Goal: Information Seeking & Learning: Learn about a topic

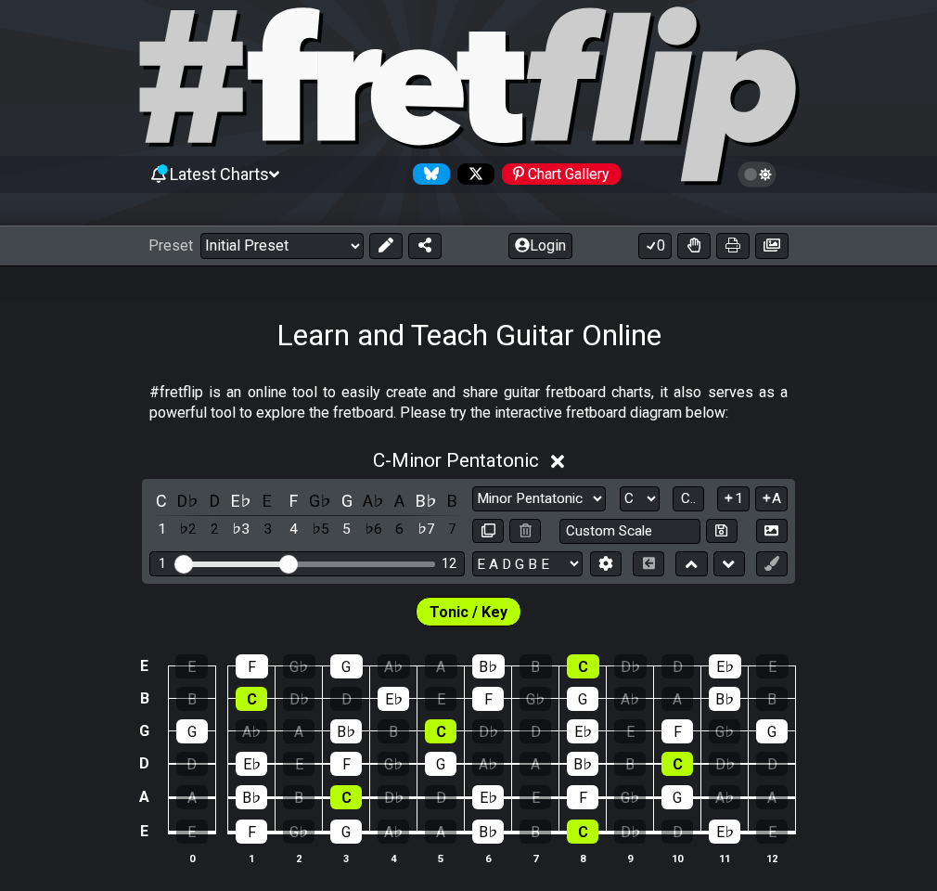
scroll to position [186, 0]
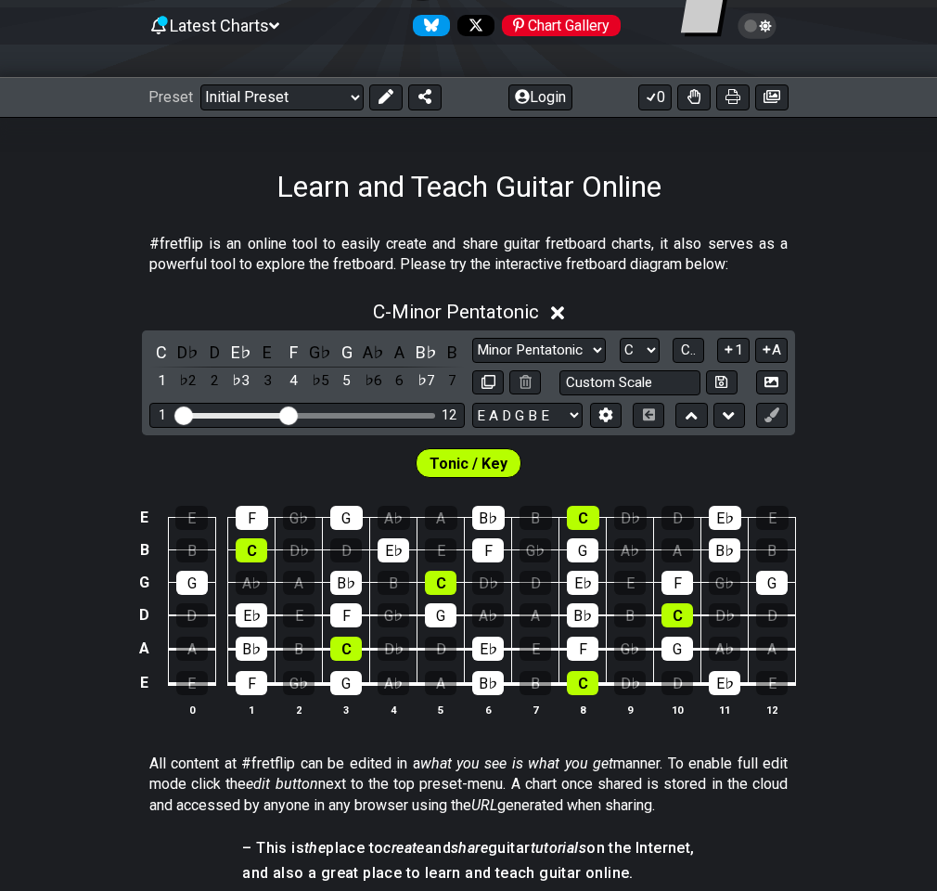
click at [564, 308] on icon at bounding box center [558, 312] width 14 height 19
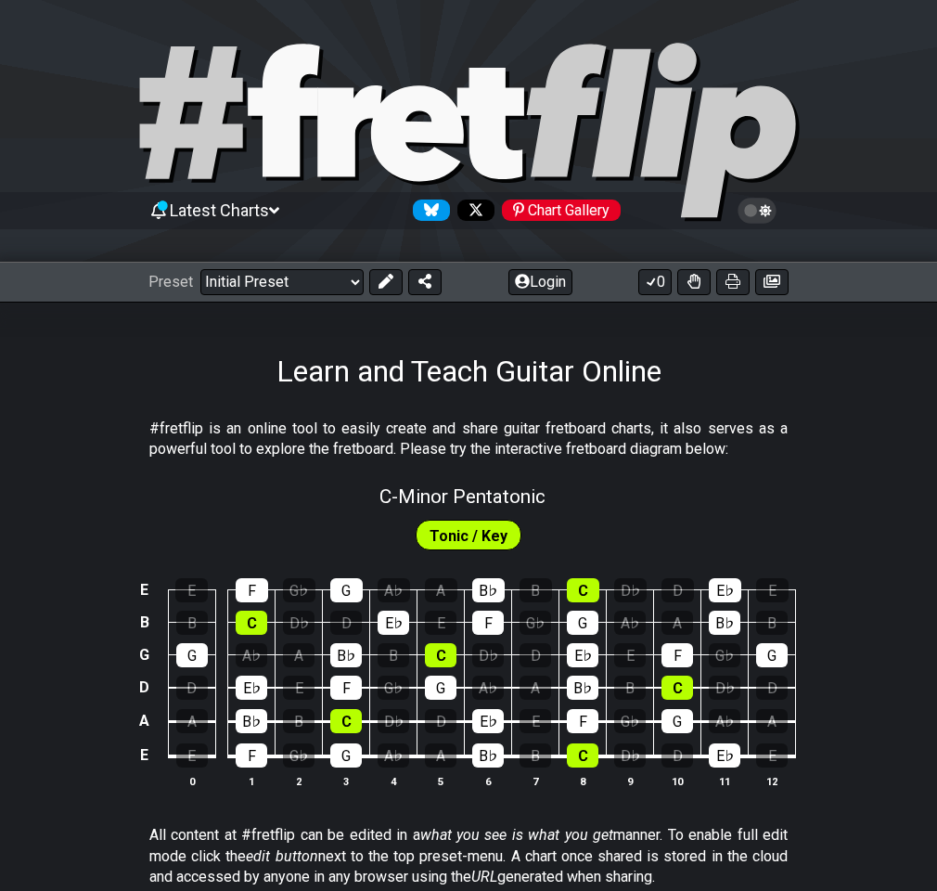
scroll to position [0, 0]
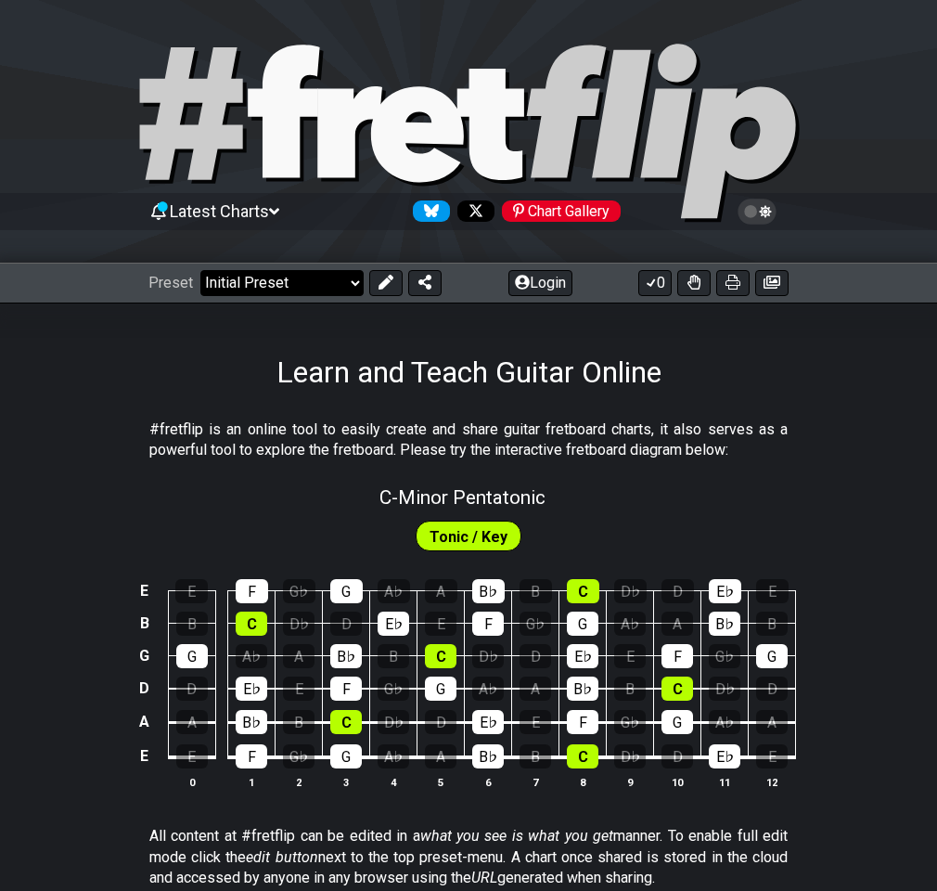
click at [361, 287] on select "Welcome to #fretflip! Initial Preset Custom Preset Minor Pentatonic Major Penta…" at bounding box center [281, 283] width 163 height 26
select select "/welcome"
click at [200, 270] on select "Welcome to #fretflip! Initial Preset Custom Preset Minor Pentatonic Major Penta…" at bounding box center [281, 283] width 163 height 26
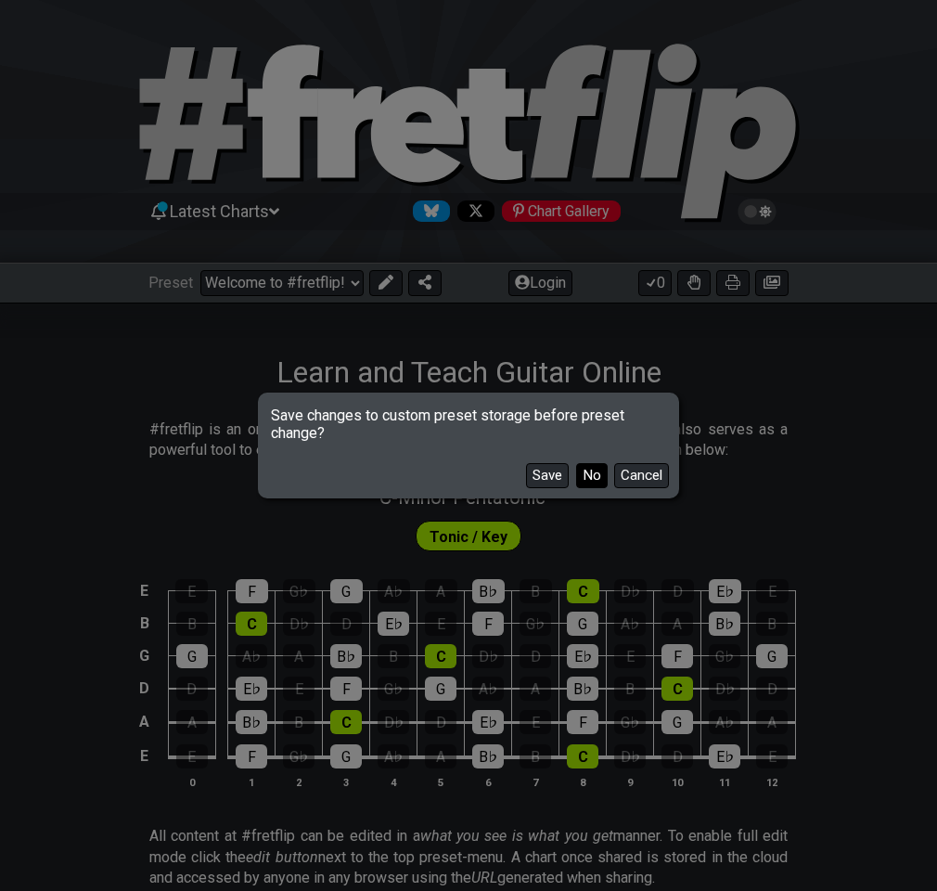
click at [582, 477] on button "No" at bounding box center [592, 475] width 32 height 25
select select "C"
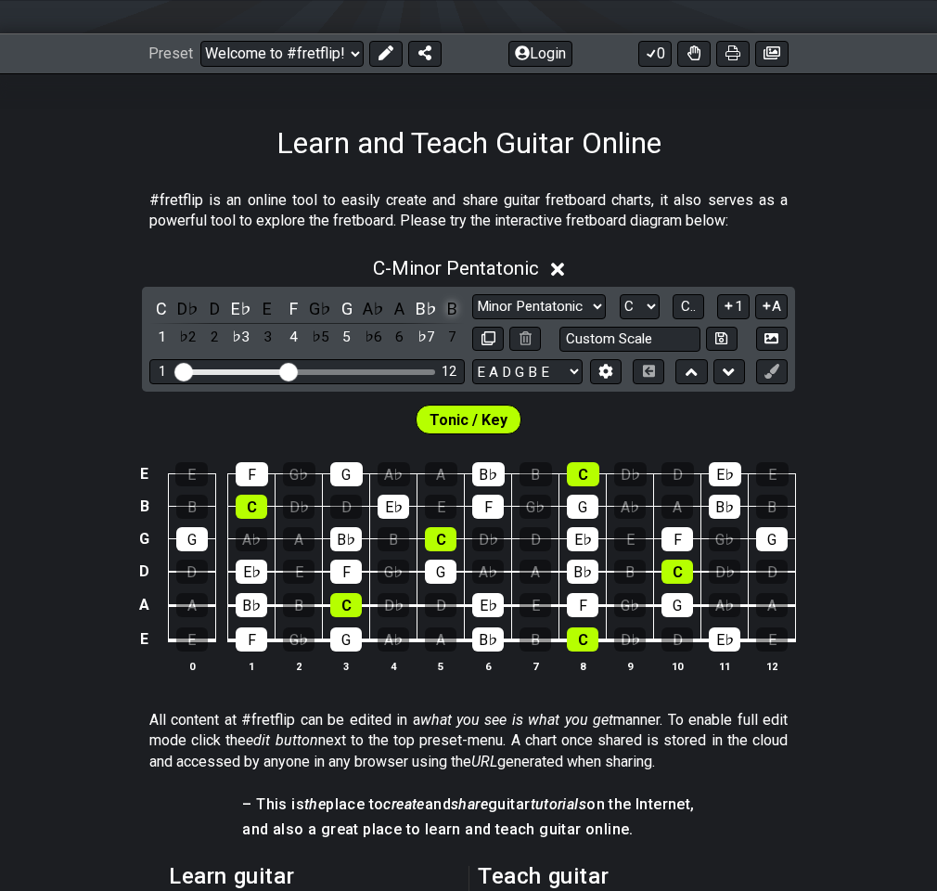
scroll to position [186, 0]
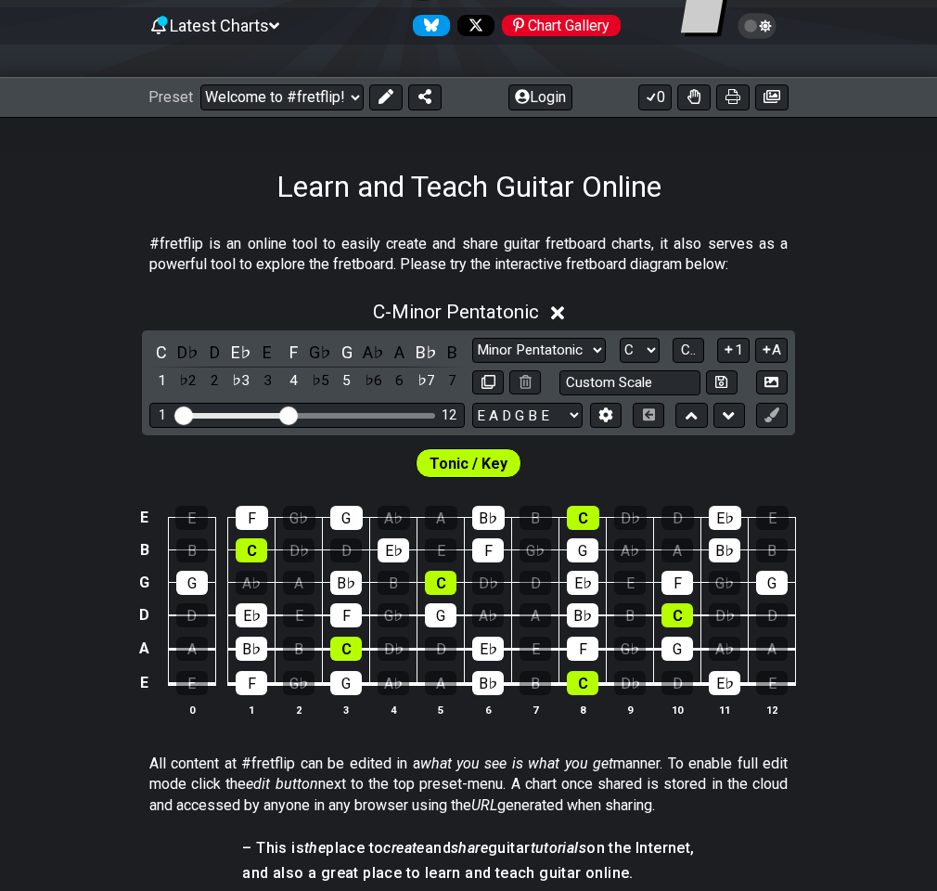
click at [557, 314] on icon at bounding box center [558, 312] width 14 height 19
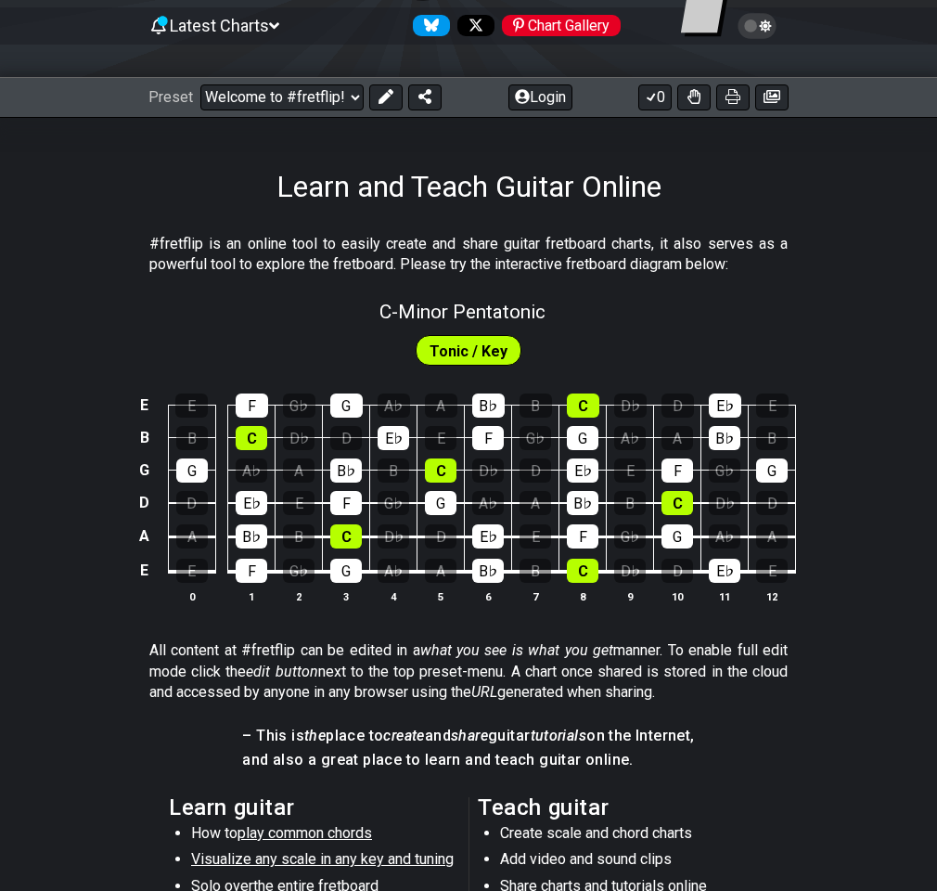
click at [495, 356] on span "Tonic / Key" at bounding box center [469, 351] width 78 height 27
click at [486, 316] on span "C - Minor Pentatonic" at bounding box center [463, 312] width 166 height 22
select select "C"
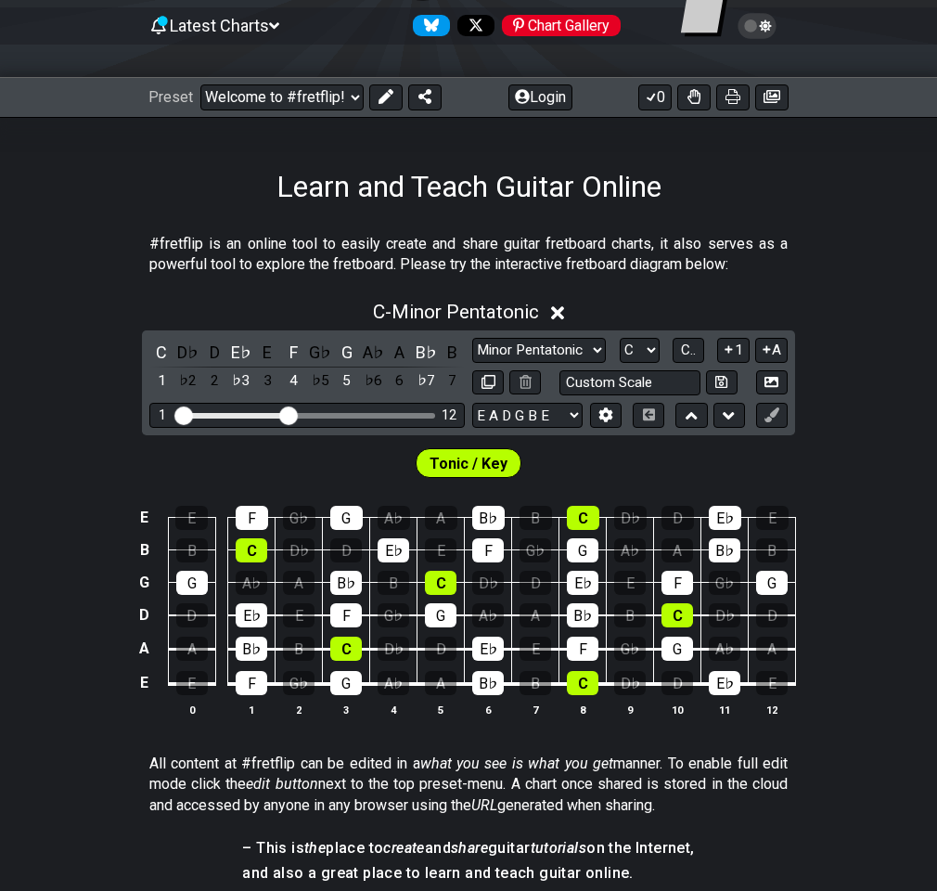
click at [561, 315] on icon at bounding box center [558, 313] width 14 height 14
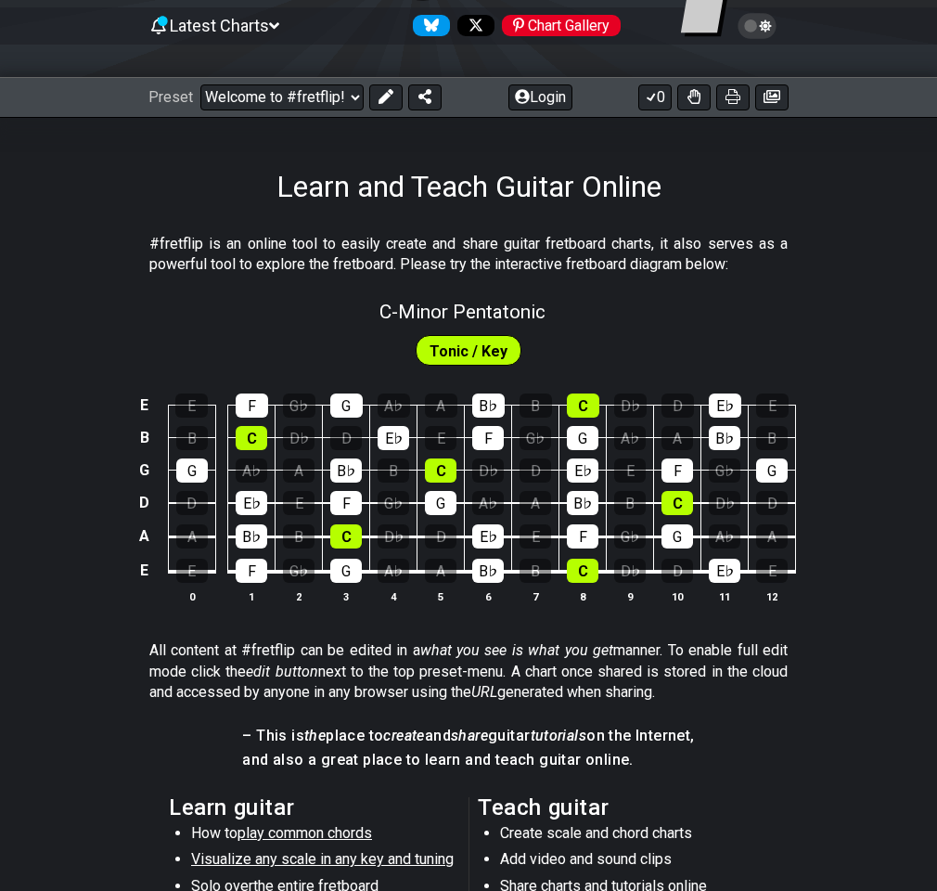
click at [530, 318] on span "C - Minor Pentatonic" at bounding box center [463, 312] width 166 height 22
select select "C"
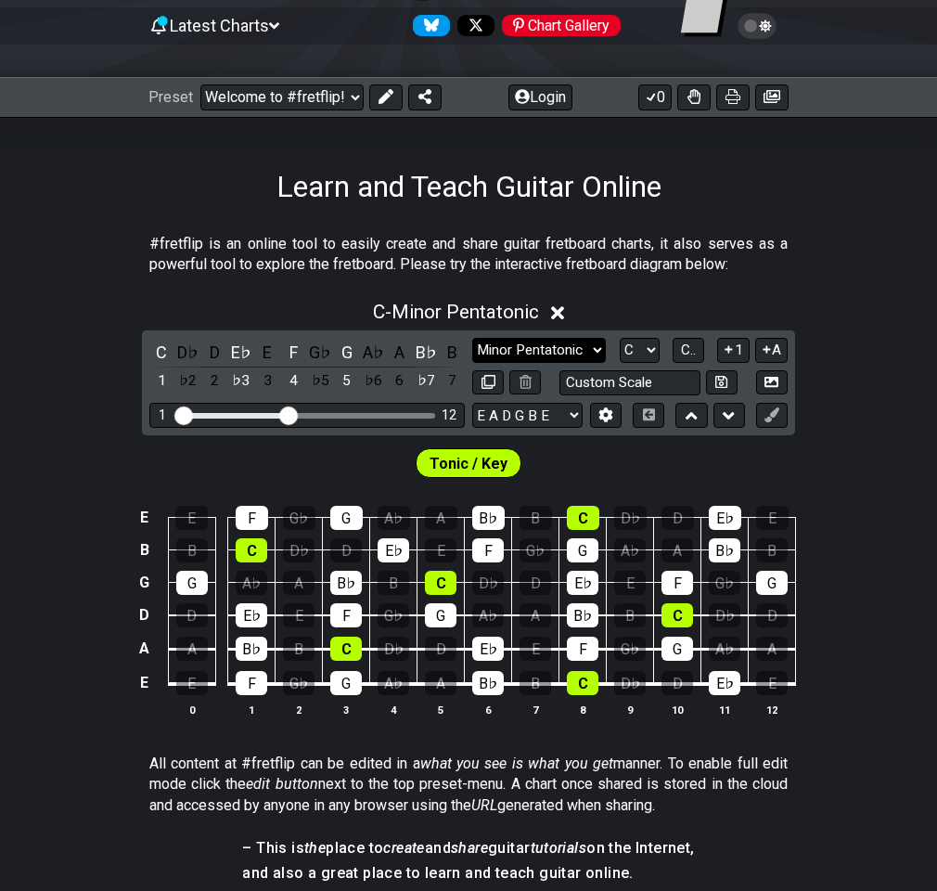
click at [590, 355] on select "Minor Pentatonic Click to edit Minor Pentatonic Major Pentatonic Minor Blues Ma…" at bounding box center [539, 350] width 134 height 25
select select "Major"
click at [472, 338] on select "Minor Pentatonic Click to edit Minor Pentatonic Major Pentatonic Minor Blues Ma…" at bounding box center [539, 350] width 134 height 25
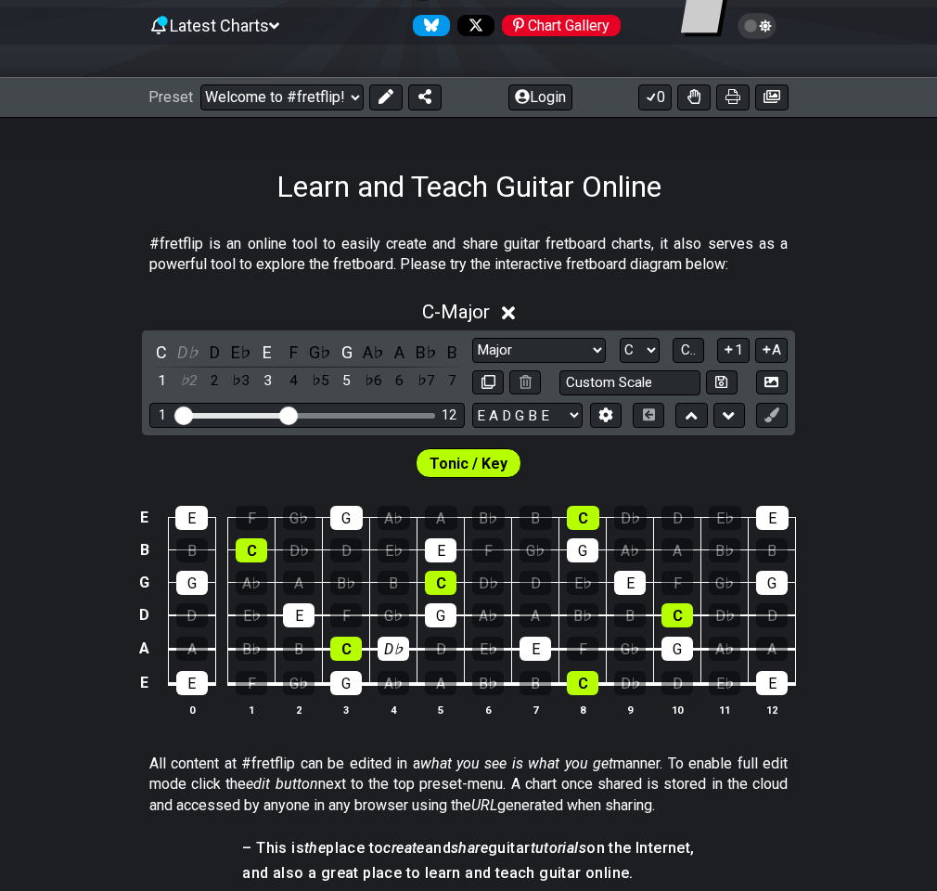
click at [386, 648] on div "D♭" at bounding box center [394, 649] width 32 height 24
click at [394, 648] on div "D♭" at bounding box center [394, 649] width 32 height 24
click at [511, 308] on icon at bounding box center [509, 312] width 14 height 19
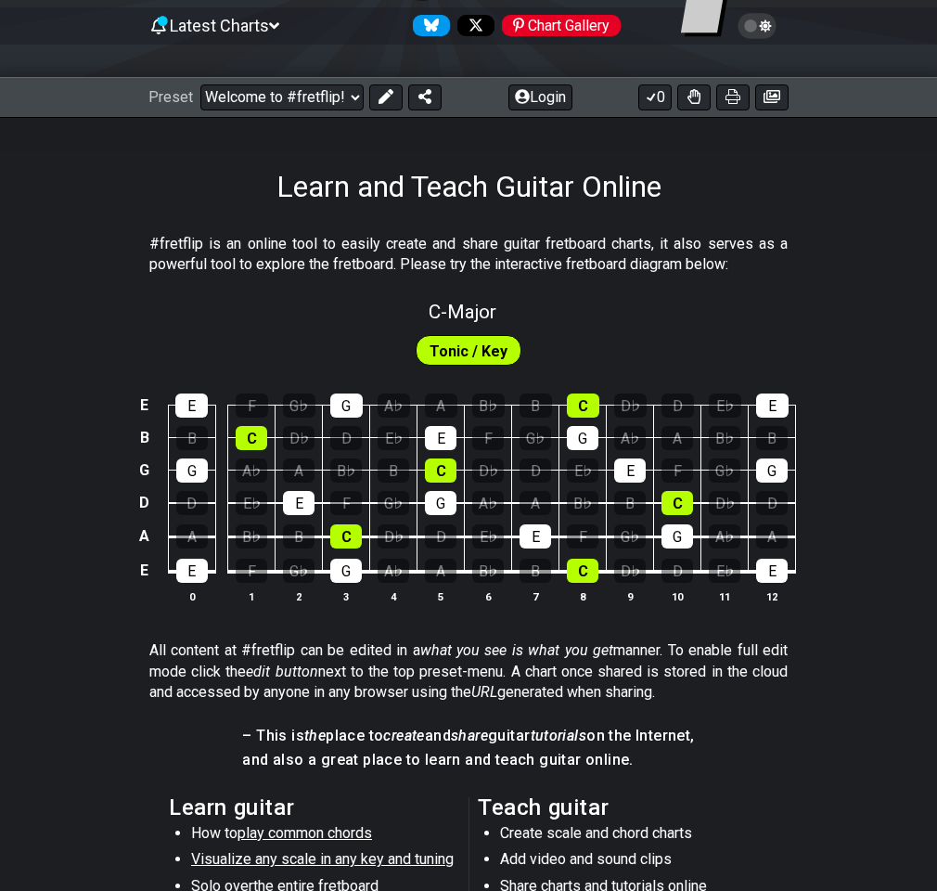
click at [455, 340] on span "Tonic / Key" at bounding box center [469, 351] width 78 height 27
click at [484, 309] on span "C - Major" at bounding box center [463, 312] width 68 height 22
select select "Major"
select select "C"
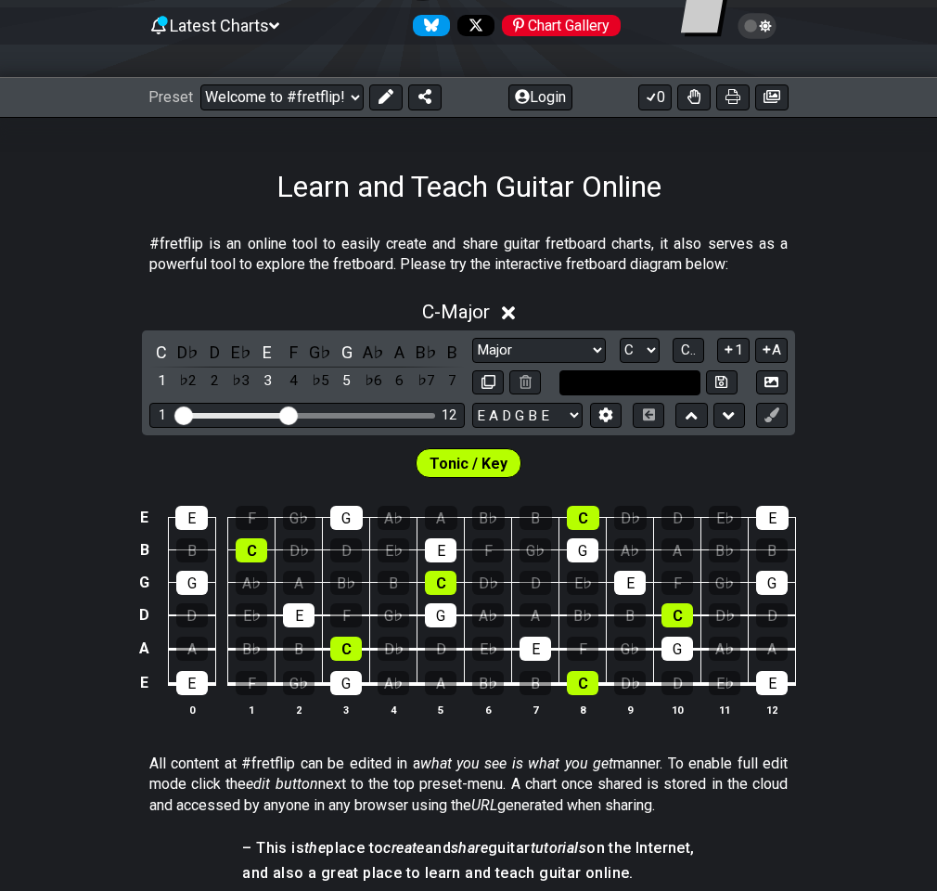
click at [618, 386] on input "text" at bounding box center [630, 382] width 141 height 25
type input "Custom Scale"
click at [573, 349] on select "Minor Pentatonic Click to edit Minor Pentatonic Major Pentatonic Minor Blues Ma…" at bounding box center [539, 350] width 134 height 25
click at [630, 345] on select "A♭ A A♯ B♭ B C C♯ D♭ D D♯ E♭ E F F♯ G♭ G G♯" at bounding box center [640, 350] width 40 height 25
click at [677, 345] on button "C.." at bounding box center [689, 350] width 32 height 25
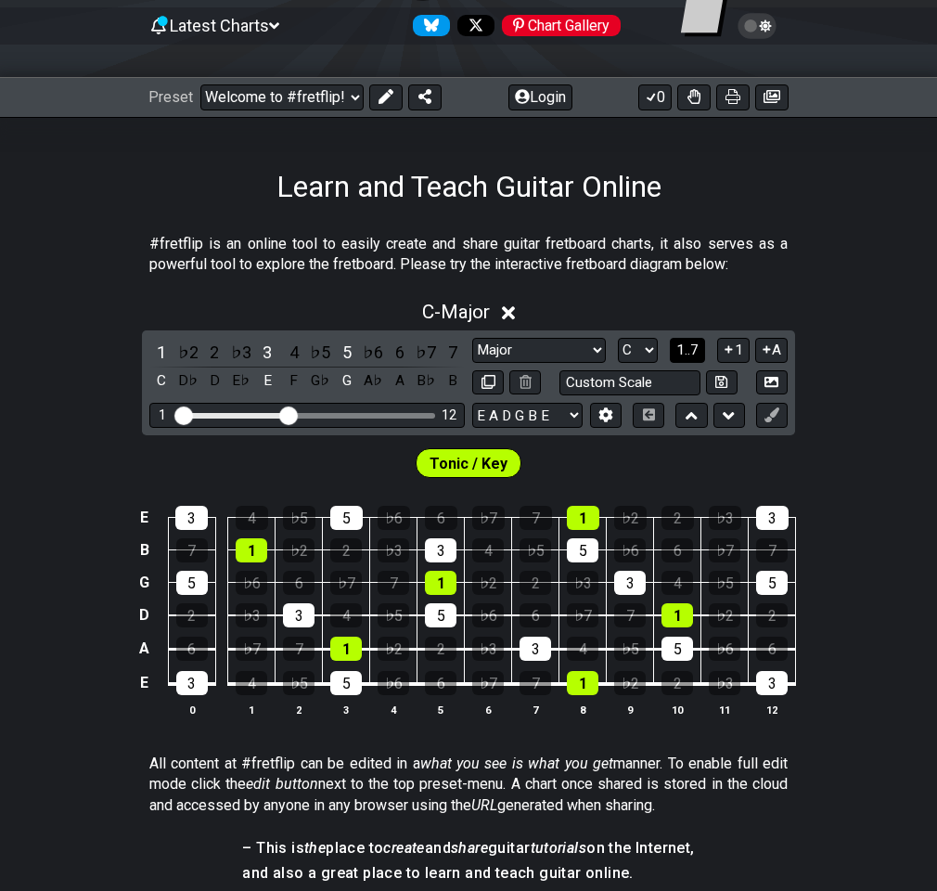
click at [678, 346] on span "1..7" at bounding box center [688, 350] width 22 height 17
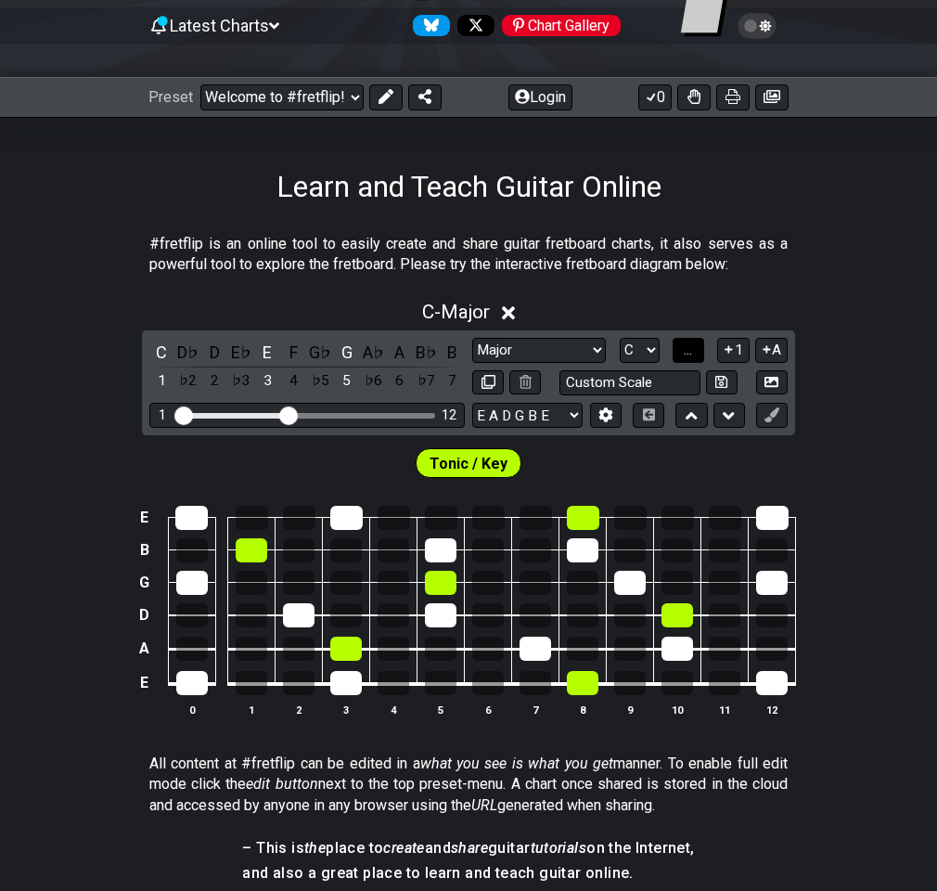
click at [684, 352] on span "..." at bounding box center [688, 350] width 8 height 17
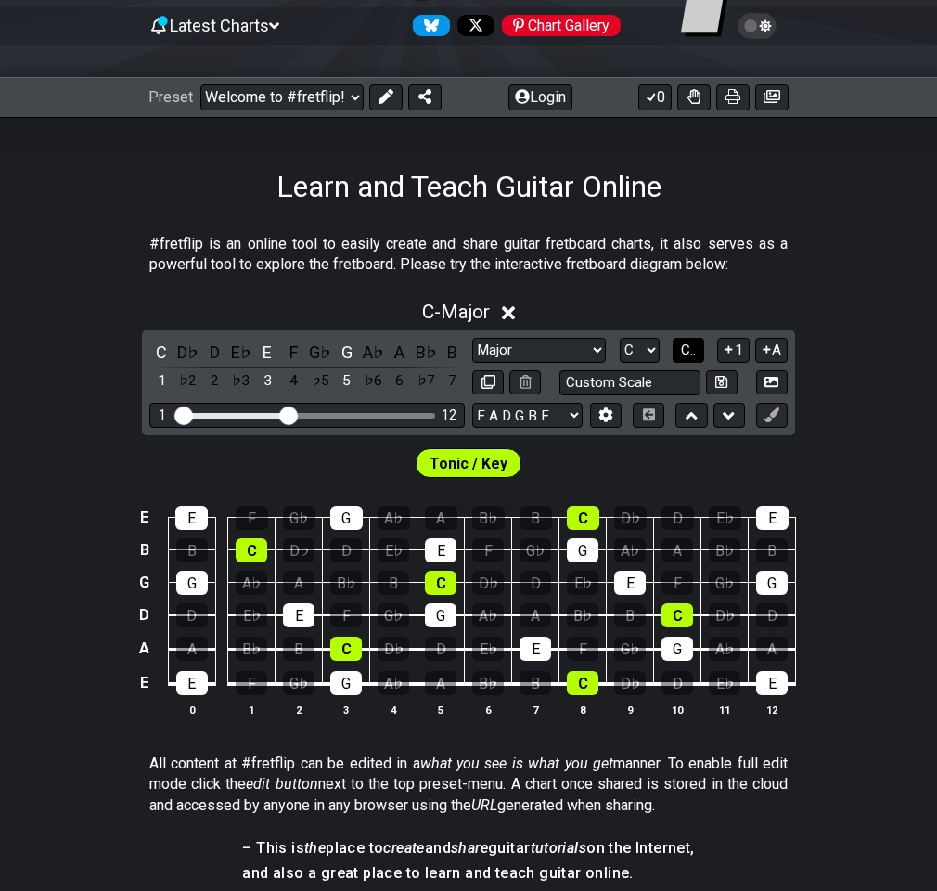
click at [683, 352] on span "C.." at bounding box center [688, 350] width 15 height 17
click at [685, 292] on div "C - Major" at bounding box center [468, 307] width 937 height 34
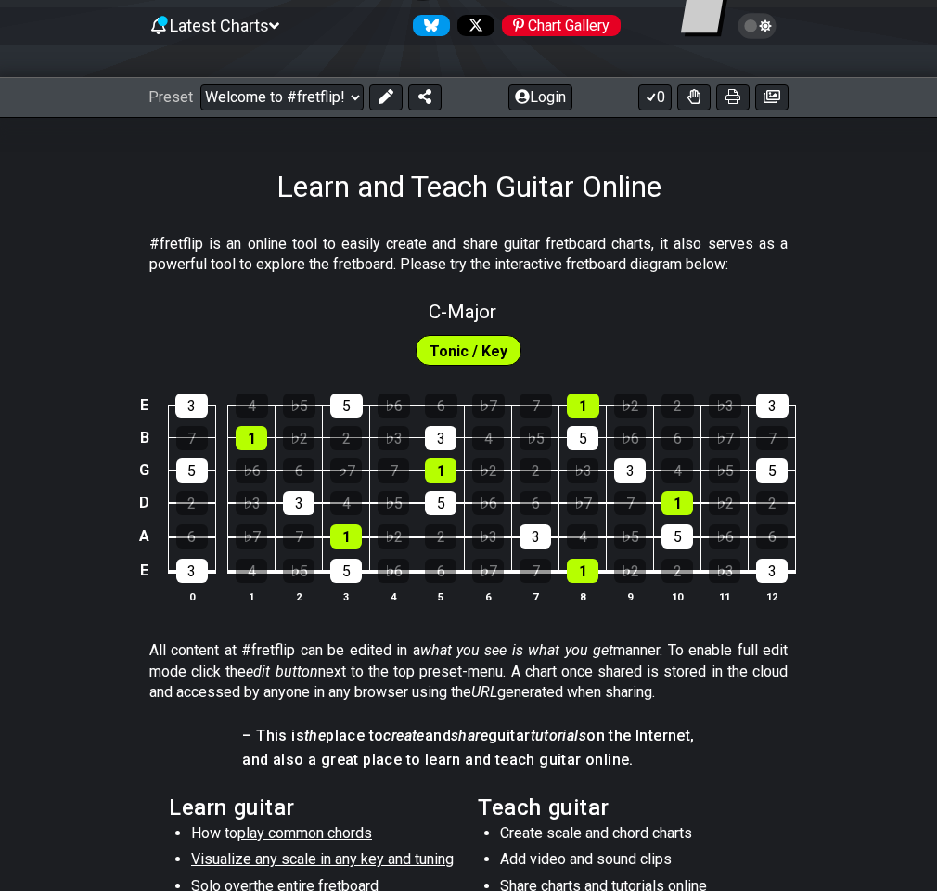
click at [488, 343] on span "Tonic / Key" at bounding box center [469, 351] width 78 height 27
click at [478, 311] on span "C - Major" at bounding box center [463, 312] width 68 height 22
select select "Major"
select select "C"
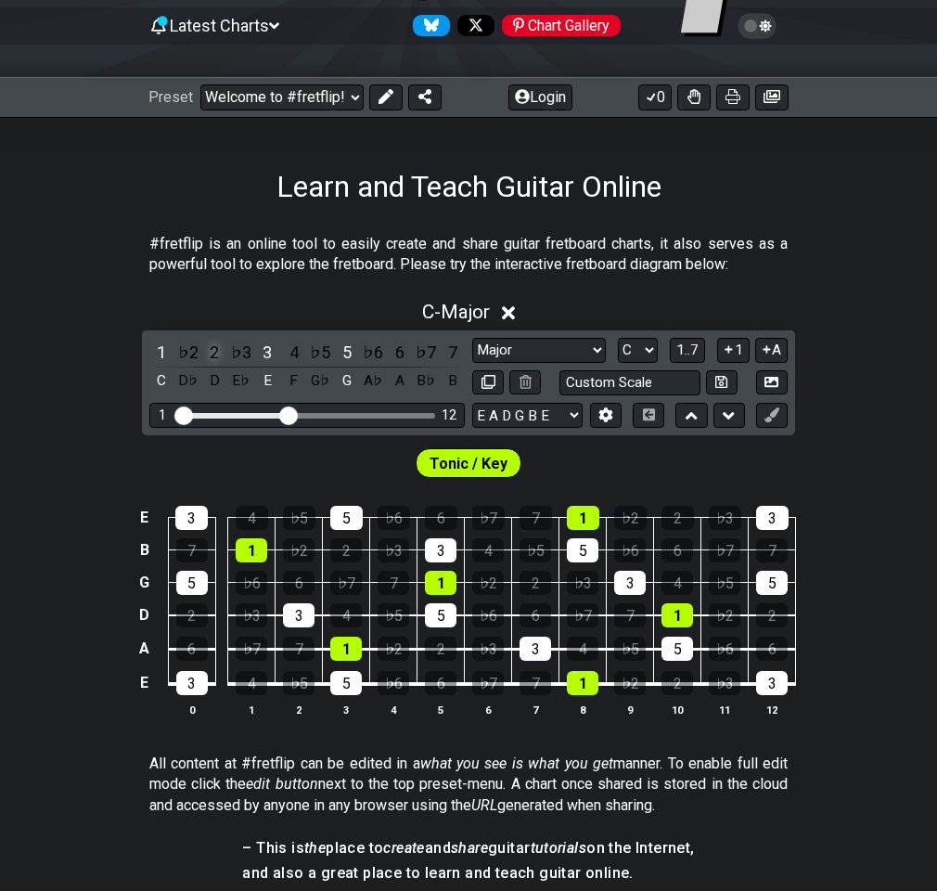
click at [221, 358] on div "2" at bounding box center [214, 352] width 24 height 25
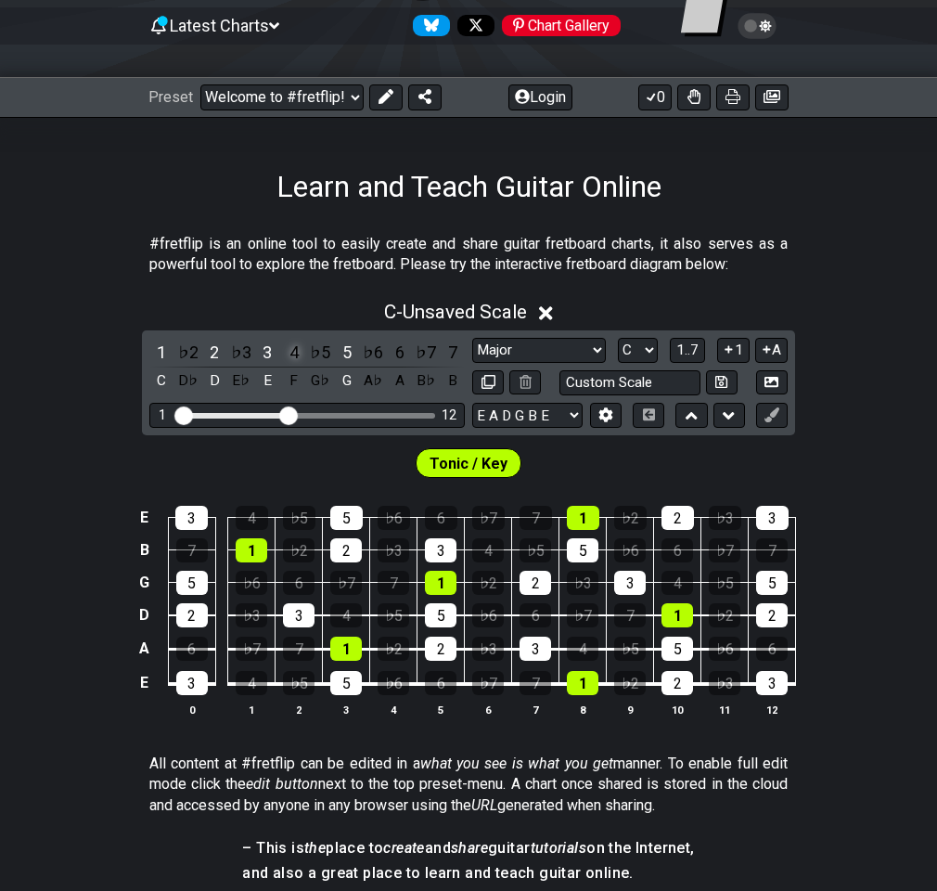
click at [290, 352] on div "4" at bounding box center [294, 352] width 24 height 25
click at [398, 355] on div "6" at bounding box center [400, 352] width 24 height 25
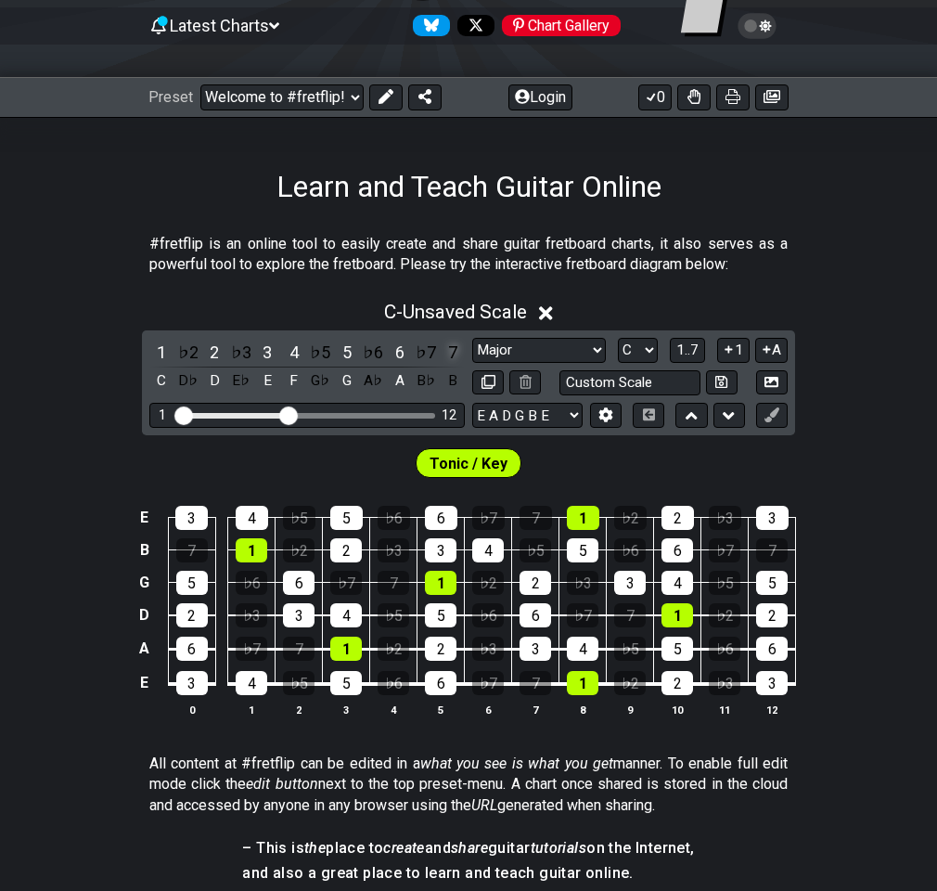
click at [445, 350] on div "7" at bounding box center [453, 352] width 24 height 25
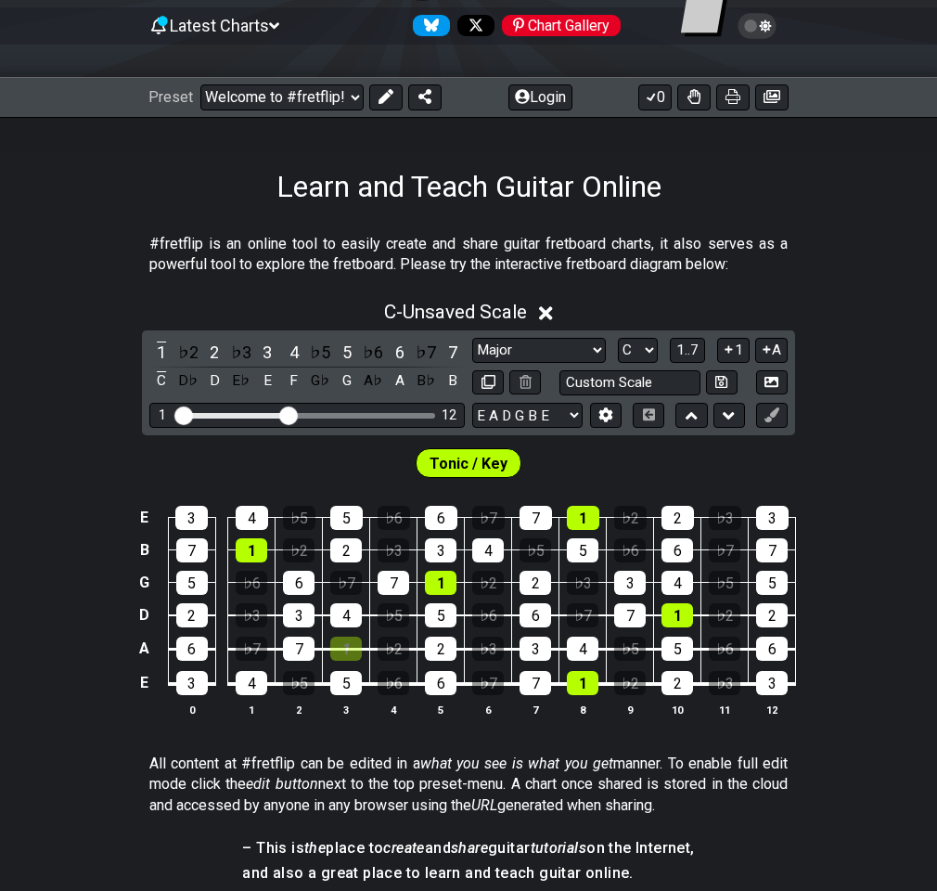
click at [355, 654] on div "1" at bounding box center [346, 649] width 32 height 24
click at [427, 583] on div "1" at bounding box center [441, 583] width 32 height 24
click at [252, 551] on div "1" at bounding box center [252, 550] width 32 height 24
drag, startPoint x: 344, startPoint y: 652, endPoint x: 268, endPoint y: 552, distance: 125.1
click at [344, 651] on div "1" at bounding box center [346, 649] width 32 height 24
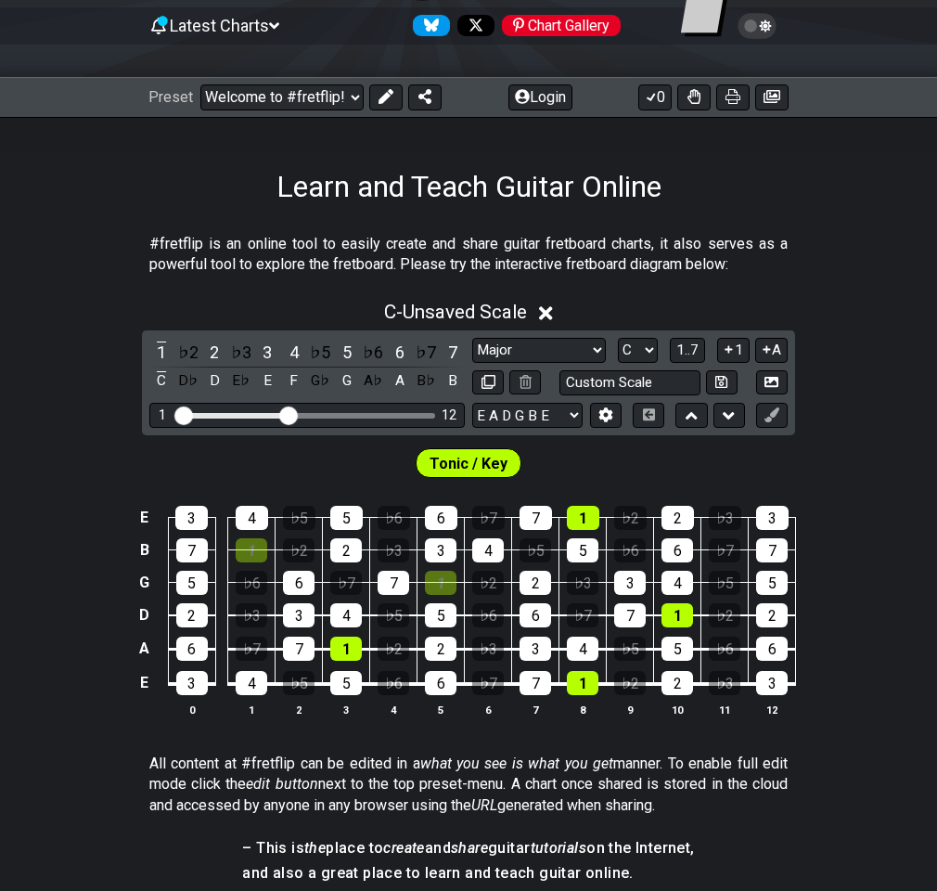
click at [259, 548] on div "1" at bounding box center [252, 550] width 32 height 24
click at [434, 582] on div "1" at bounding box center [441, 583] width 32 height 24
click at [458, 472] on span "Tonic / Key" at bounding box center [469, 463] width 78 height 27
click at [551, 313] on icon at bounding box center [546, 313] width 14 height 14
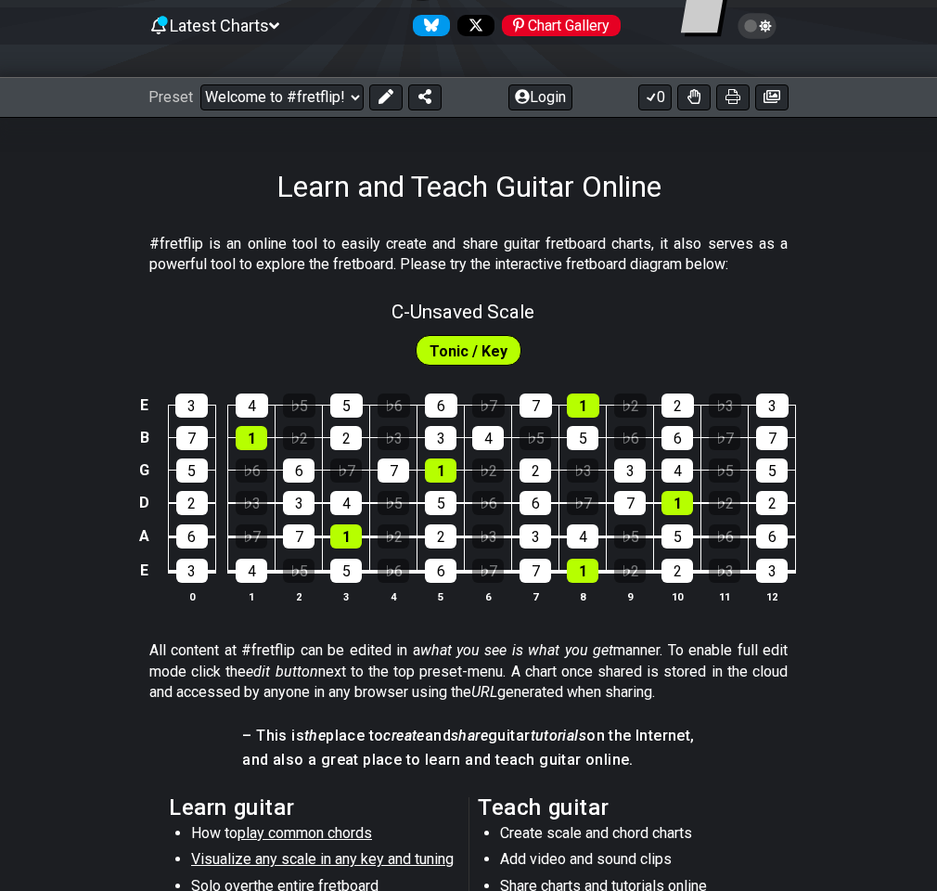
drag, startPoint x: 347, startPoint y: 556, endPoint x: 348, endPoint y: 574, distance: 18.6
click at [347, 559] on td "5" at bounding box center [346, 553] width 47 height 35
click at [348, 574] on div "5" at bounding box center [346, 571] width 32 height 24
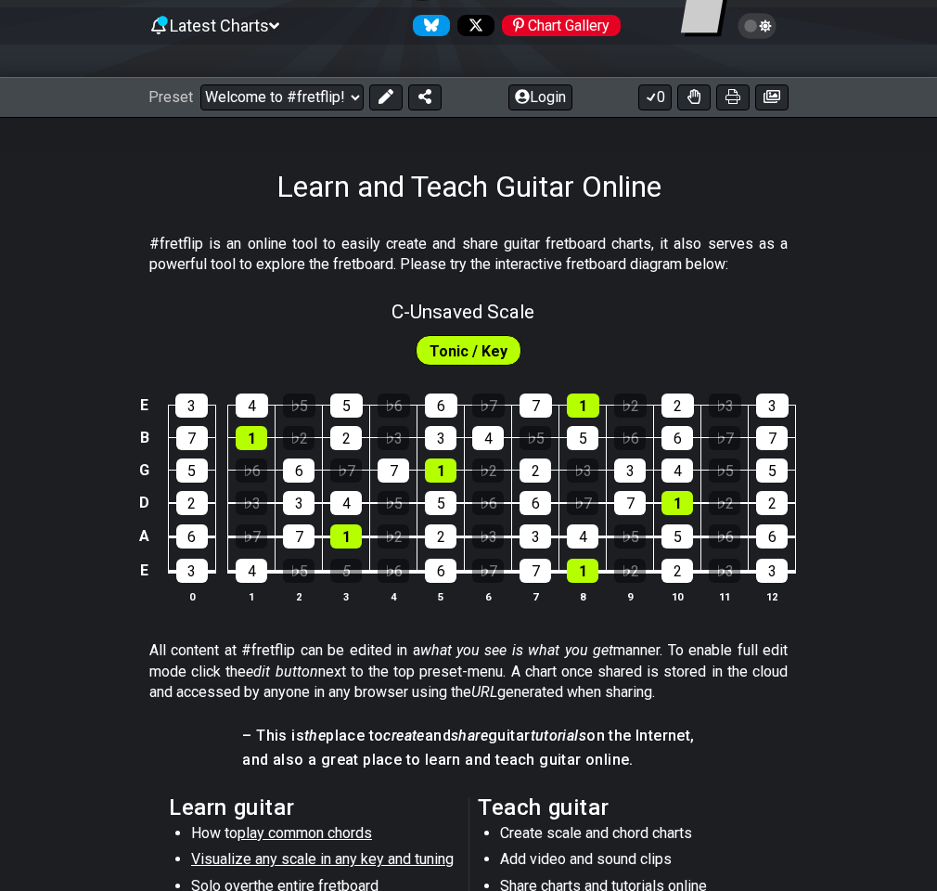
click at [352, 569] on div "5" at bounding box center [346, 571] width 32 height 24
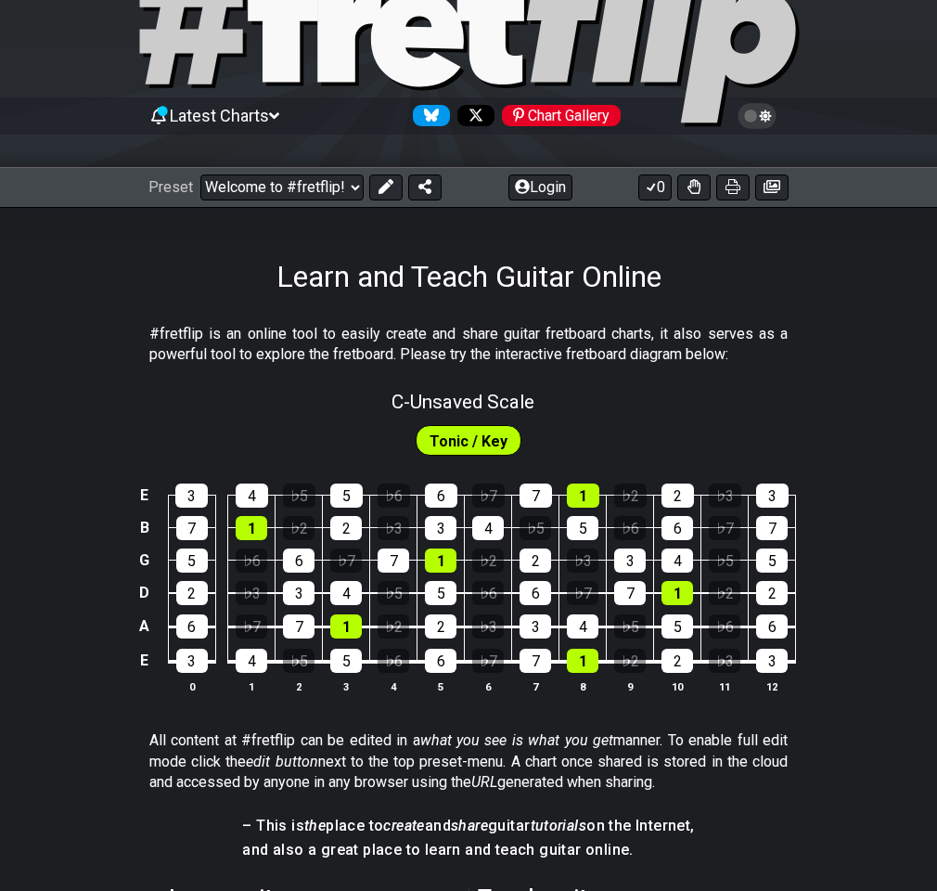
scroll to position [0, 0]
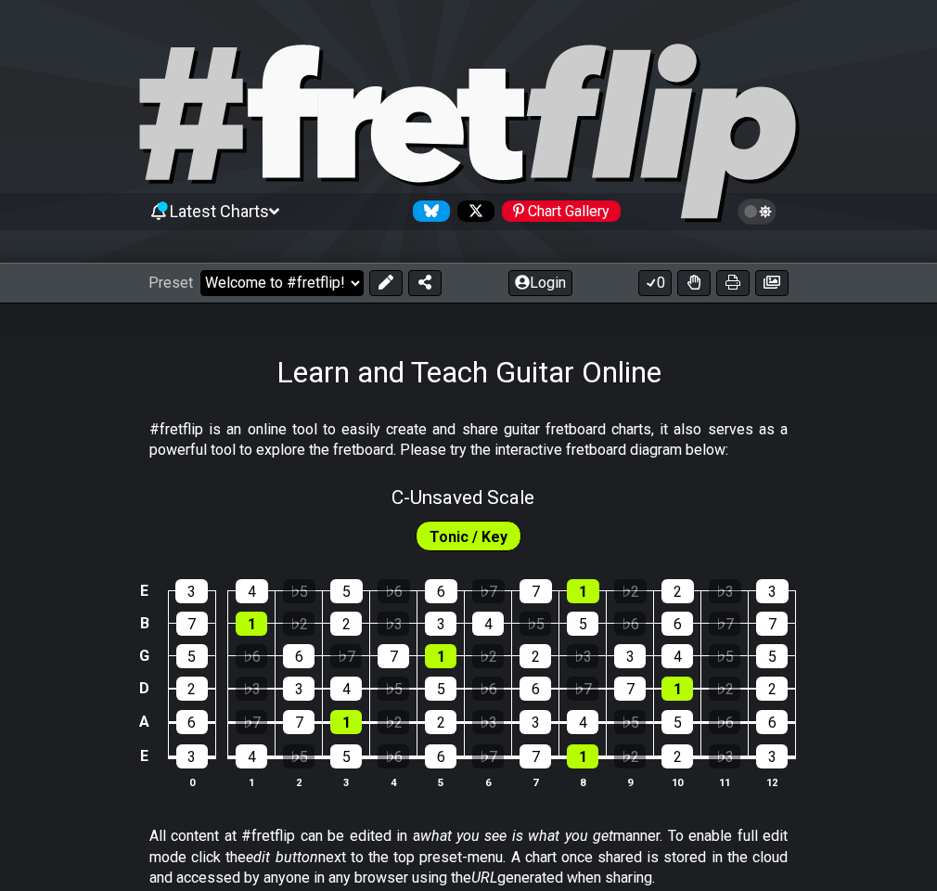
click at [338, 295] on select "Welcome to #fretflip! Initial Preset Custom Preset Minor Pentatonic Major Penta…" at bounding box center [281, 283] width 163 height 26
click at [200, 270] on select "Welcome to #fretflip! Initial Preset Custom Preset Minor Pentatonic Major Penta…" at bounding box center [281, 283] width 163 height 26
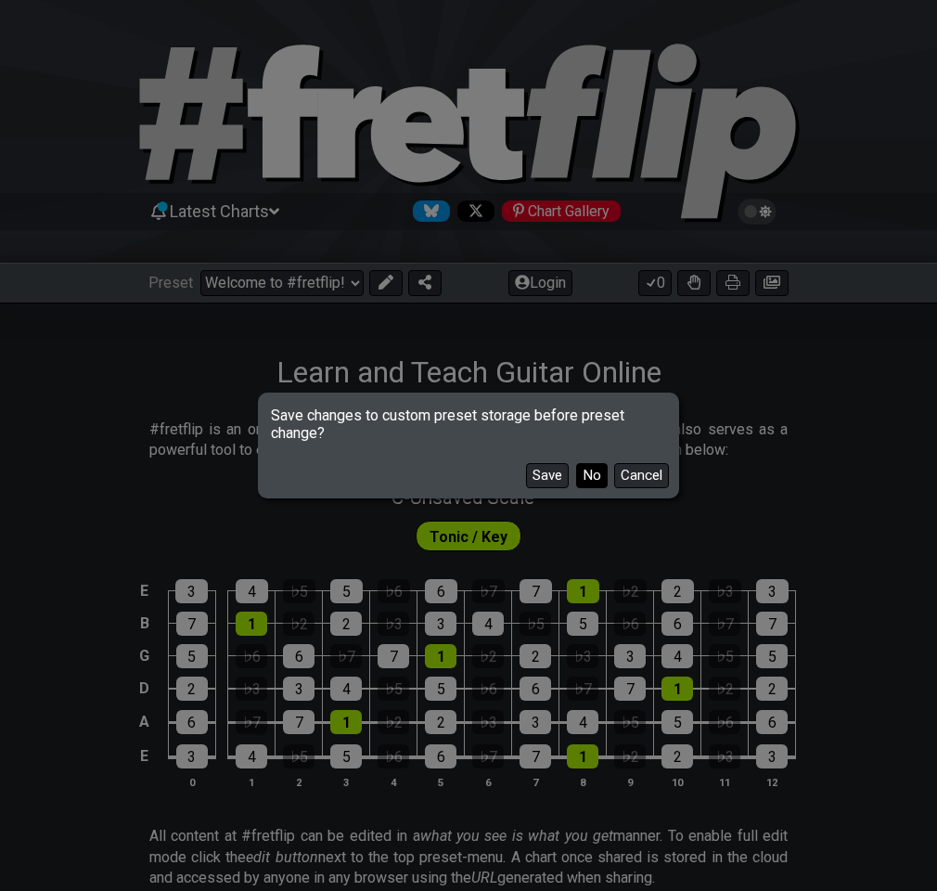
click at [594, 476] on button "No" at bounding box center [592, 475] width 32 height 25
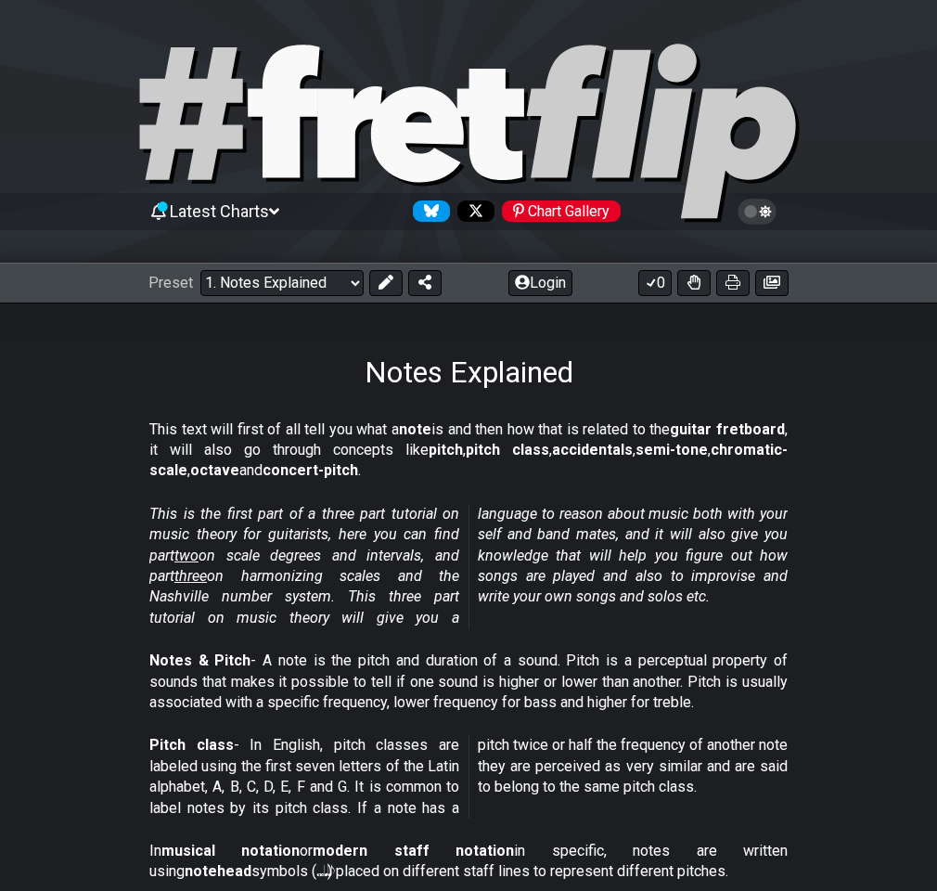
drag, startPoint x: 494, startPoint y: 388, endPoint x: 472, endPoint y: 262, distance: 128.0
click at [345, 287] on select "Welcome to #fretflip! Initial Preset Custom Preset Minor Pentatonic Major Penta…" at bounding box center [281, 283] width 163 height 26
click at [200, 270] on select "Welcome to #fretflip! Initial Preset Custom Preset Minor Pentatonic Major Penta…" at bounding box center [281, 283] width 163 height 26
select select "/the-caged-system"
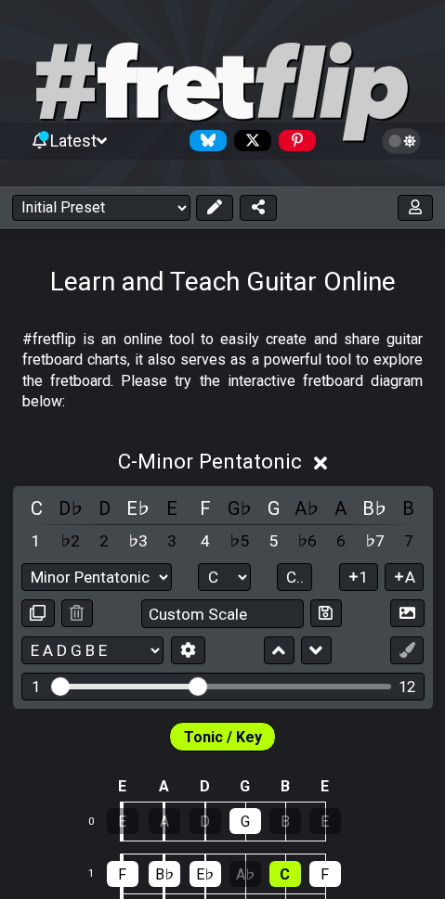
click at [116, 193] on div "Welcome to #fretflip! Initial Preset Custom Preset Minor Pentatonic Major Penta…" at bounding box center [222, 205] width 445 height 36
click at [121, 201] on select "Welcome to #fretflip! Initial Preset Custom Preset Minor Pentatonic Major Penta…" at bounding box center [101, 208] width 178 height 26
click at [12, 195] on select "Welcome to #fretflip! Initial Preset Custom Preset Minor Pentatonic Major Penta…" at bounding box center [101, 208] width 178 height 26
select select "/3nps-caged-shapes"
select select "A"
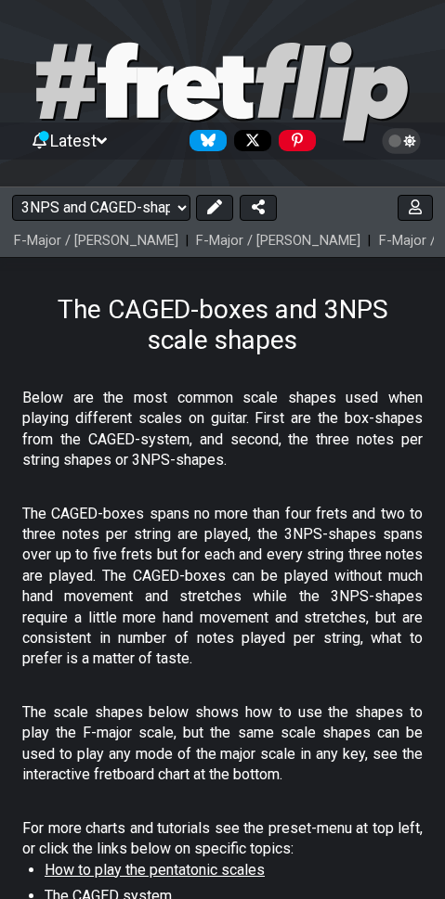
click at [121, 210] on select "Welcome to #fretflip! Initial Preset Custom Preset Minor Pentatonic Major Penta…" at bounding box center [101, 208] width 178 height 26
click at [162, 211] on select "Welcome to #fretflip! Initial Preset Custom Preset Minor Pentatonic Major Penta…" at bounding box center [101, 208] width 178 height 26
click at [12, 195] on select "Welcome to #fretflip! Initial Preset Custom Preset Minor Pentatonic Major Penta…" at bounding box center [101, 208] width 178 height 26
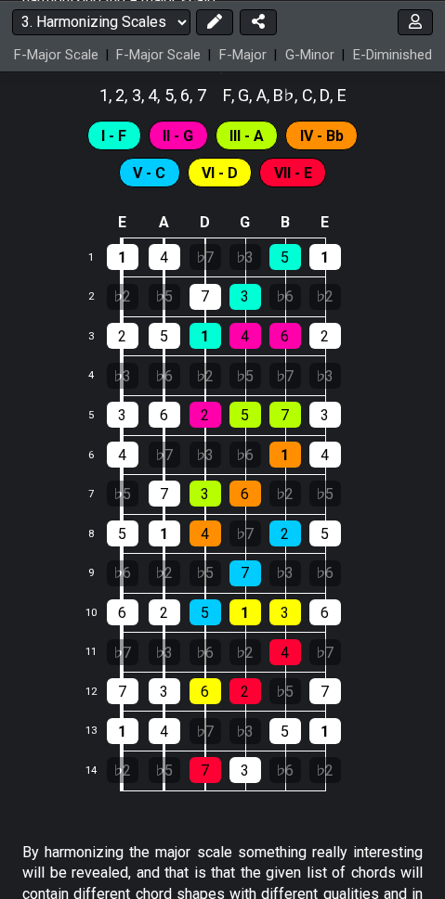
scroll to position [928, 0]
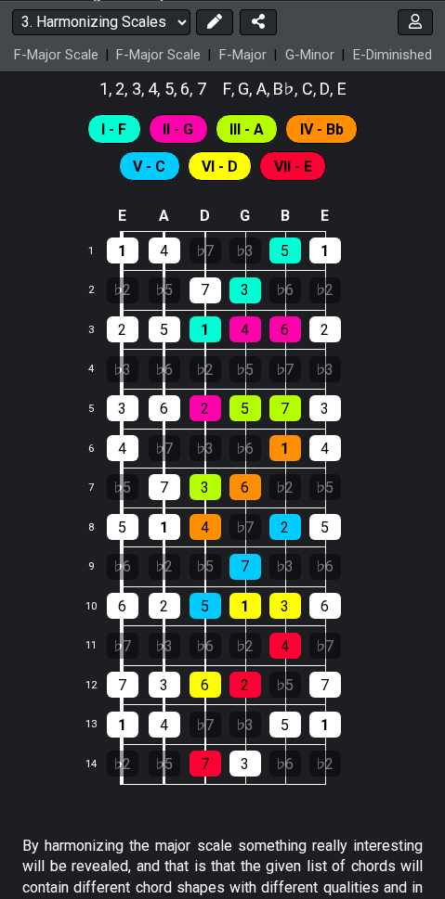
click at [250, 126] on span "III - A" at bounding box center [246, 129] width 34 height 27
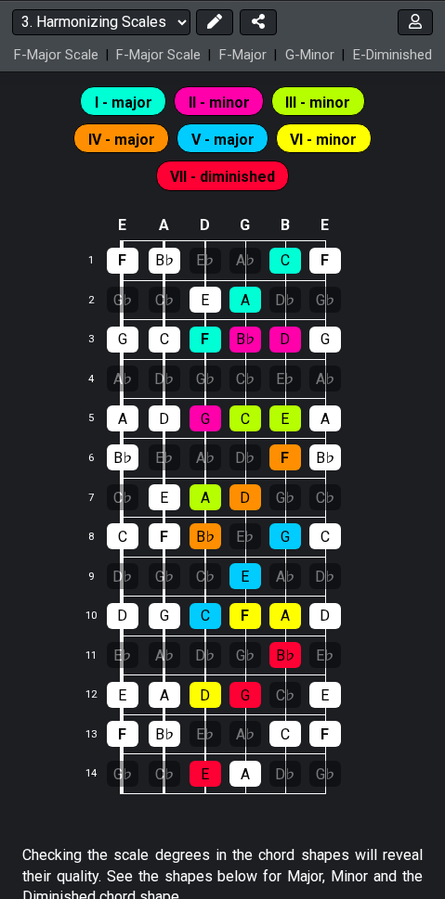
scroll to position [2042, 0]
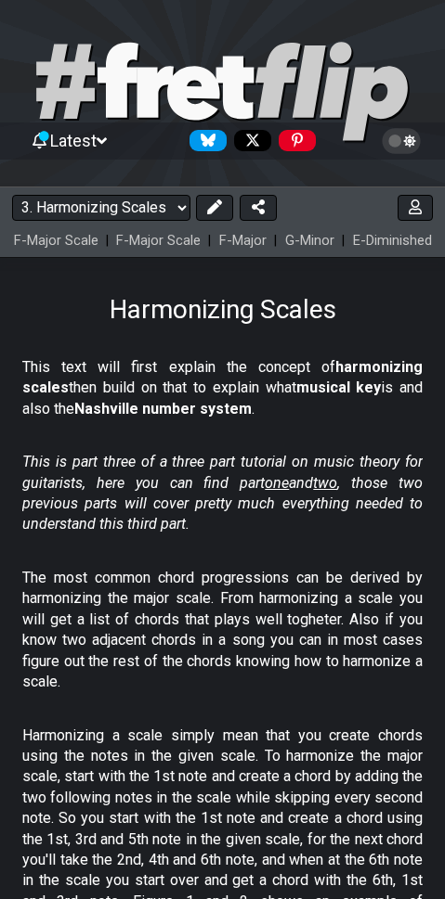
drag, startPoint x: 137, startPoint y: 408, endPoint x: 146, endPoint y: 201, distance: 207.1
click at [142, 213] on select "Welcome to #fretflip! Initial Preset Custom Preset Minor Pentatonic Major Penta…" at bounding box center [101, 208] width 178 height 26
click at [12, 195] on select "Welcome to #fretflip! Initial Preset Custom Preset Minor Pentatonic Major Penta…" at bounding box center [101, 208] width 178 height 26
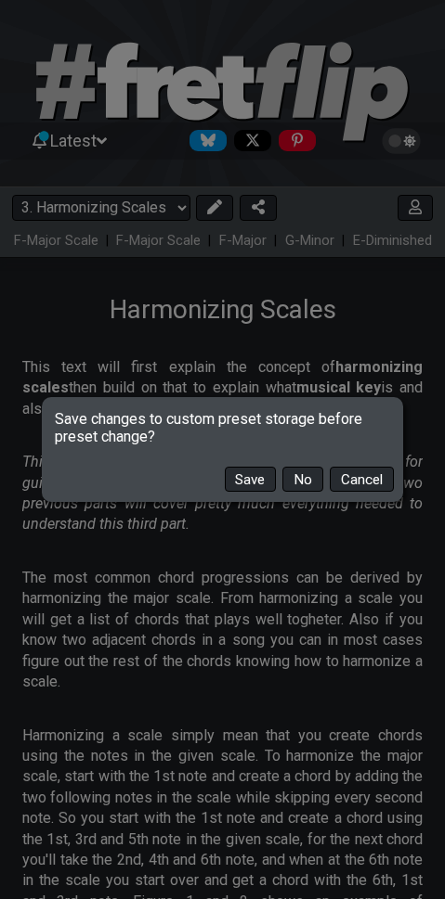
click at [307, 479] on button "No" at bounding box center [302, 479] width 40 height 25
select select "/extended-chords"
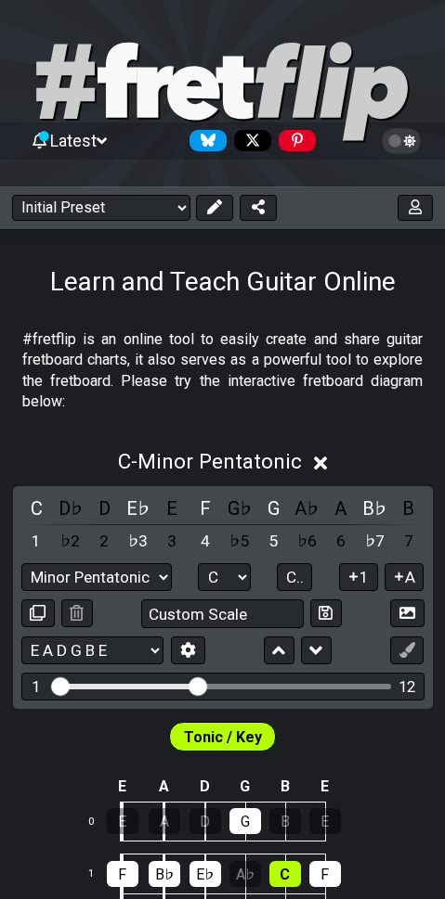
select select "C"
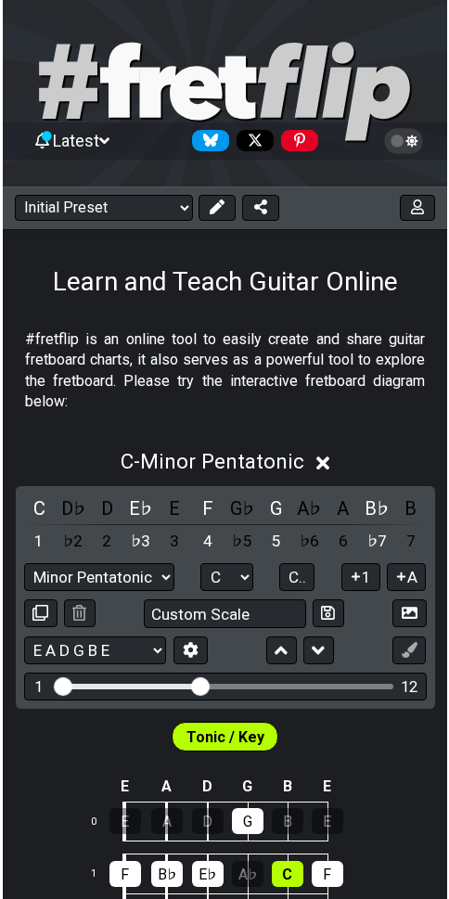
scroll to position [186, 0]
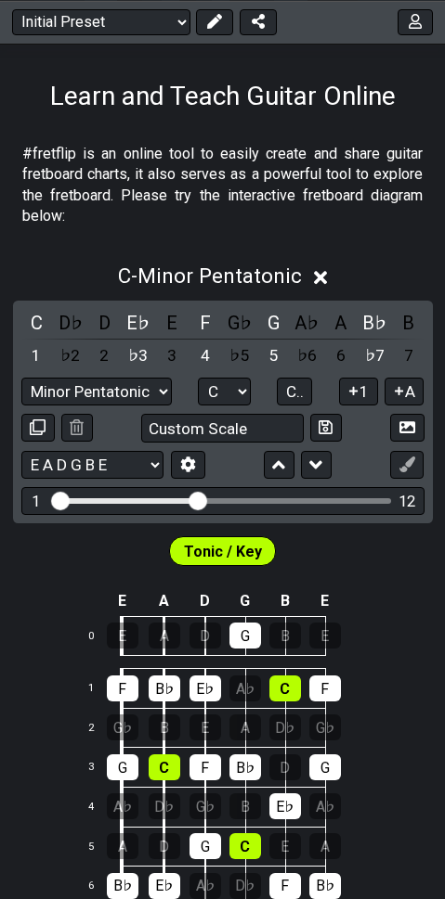
click at [151, 391] on select "Minor Pentatonic Click to edit Minor Pentatonic Major Pentatonic Minor Blues Ma…" at bounding box center [96, 392] width 150 height 28
click at [237, 397] on select "A♭ A A♯ B♭ B C C♯ D♭ D D♯ E♭ E F F♯ G♭ G G♯" at bounding box center [224, 392] width 52 height 28
click at [303, 387] on span "C.." at bounding box center [295, 391] width 18 height 19
click at [297, 396] on span "1..7" at bounding box center [293, 391] width 26 height 19
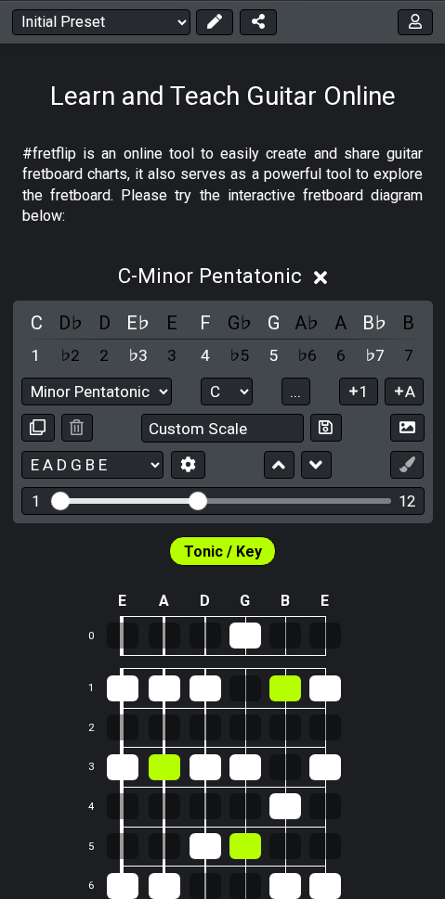
click at [297, 396] on span "..." at bounding box center [295, 391] width 11 height 19
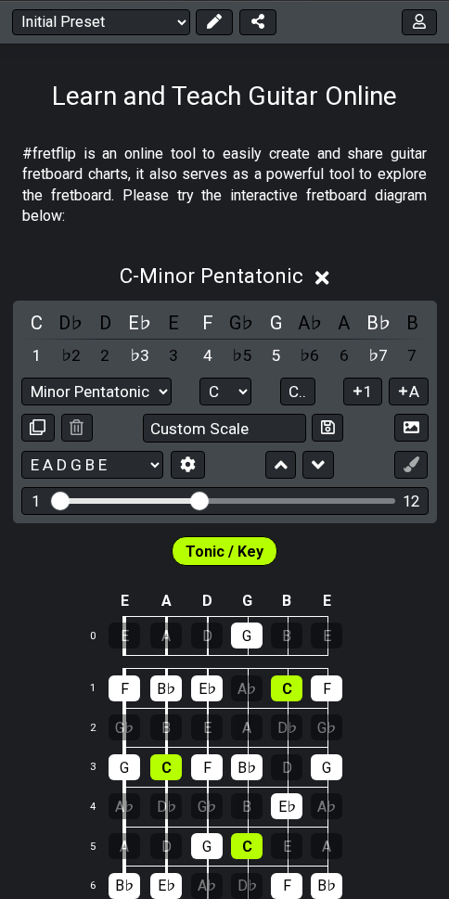
select select "C"
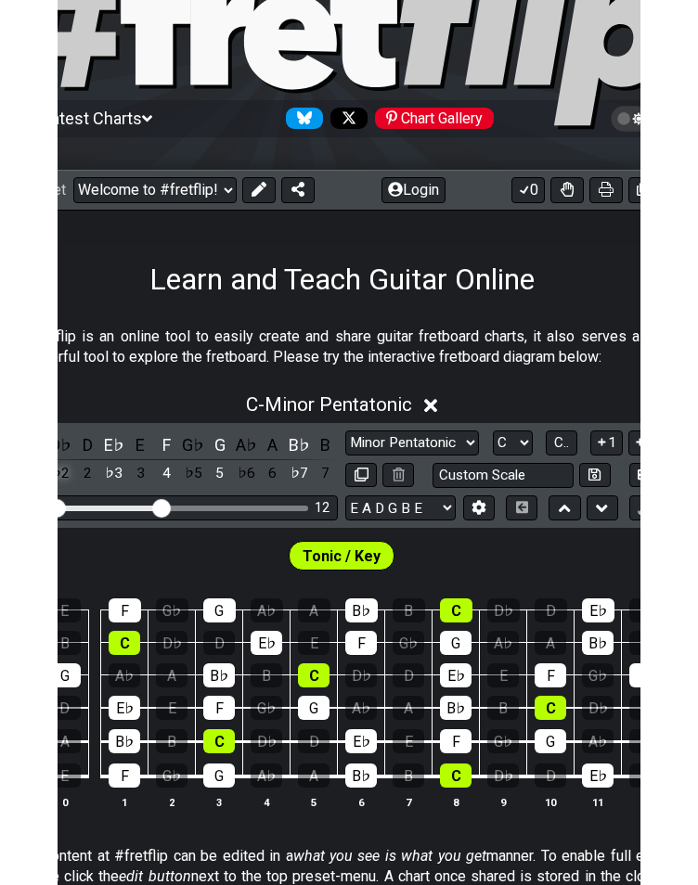
scroll to position [93, 15]
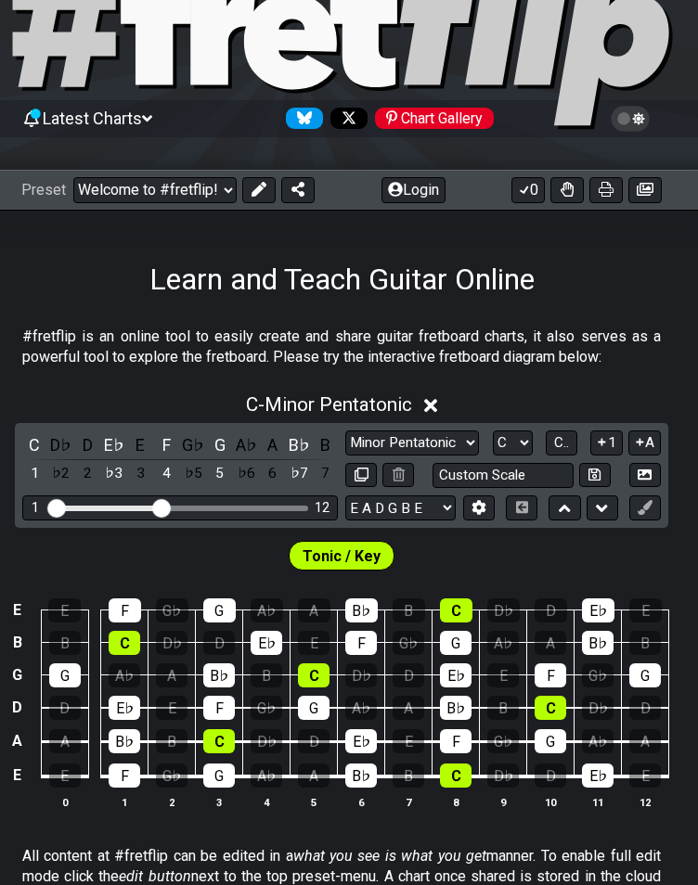
click at [422, 435] on select "Minor Pentatonic Click to edit Minor Pentatonic Major Pentatonic Minor Blues Ma…" at bounding box center [412, 443] width 134 height 25
click at [444, 444] on select "Minor Pentatonic Click to edit Minor Pentatonic Major Pentatonic Minor Blues Ma…" at bounding box center [412, 443] width 134 height 25
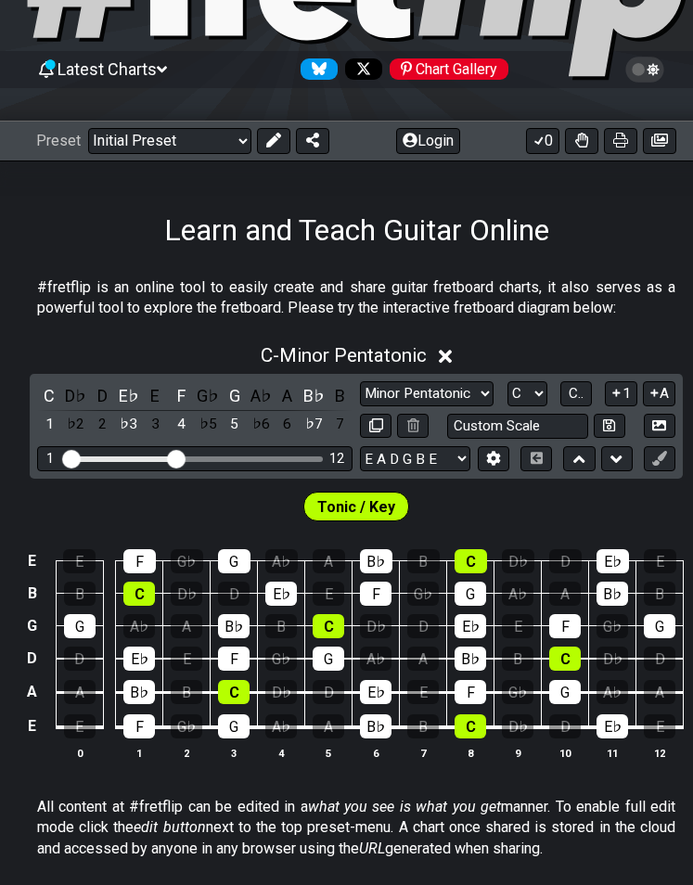
scroll to position [186, 0]
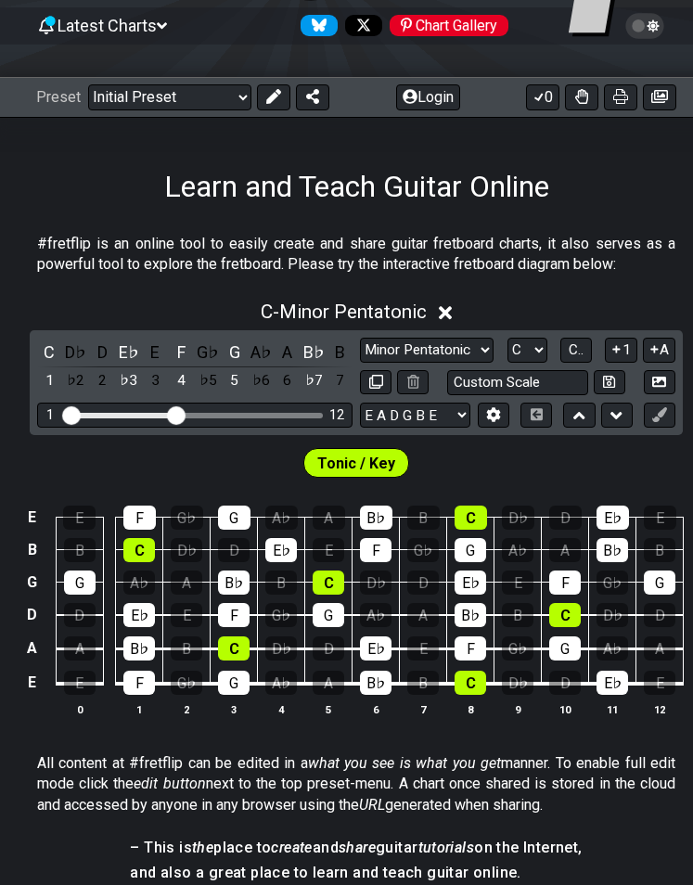
click at [447, 303] on icon at bounding box center [446, 312] width 14 height 19
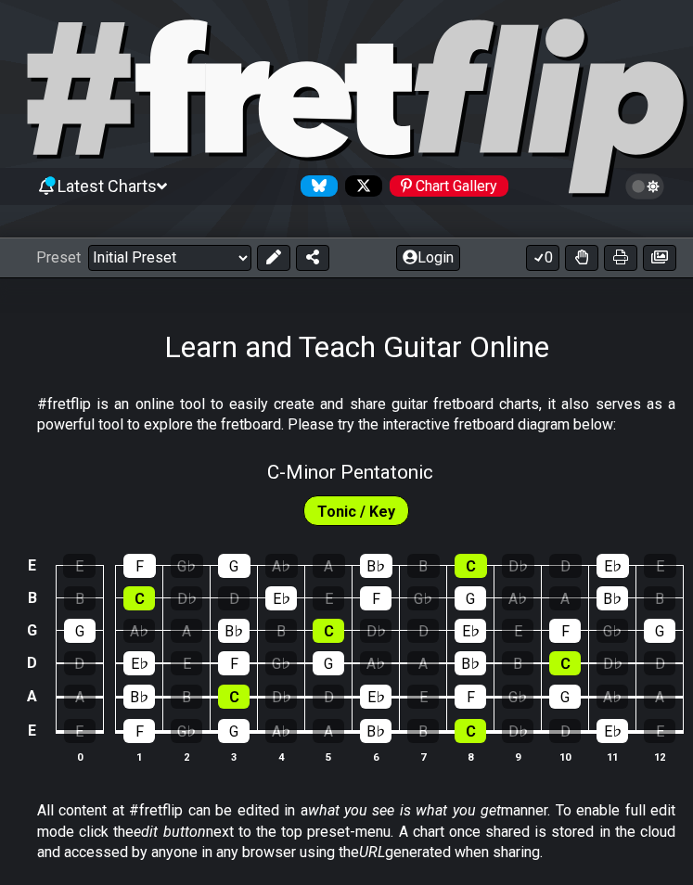
scroll to position [0, 0]
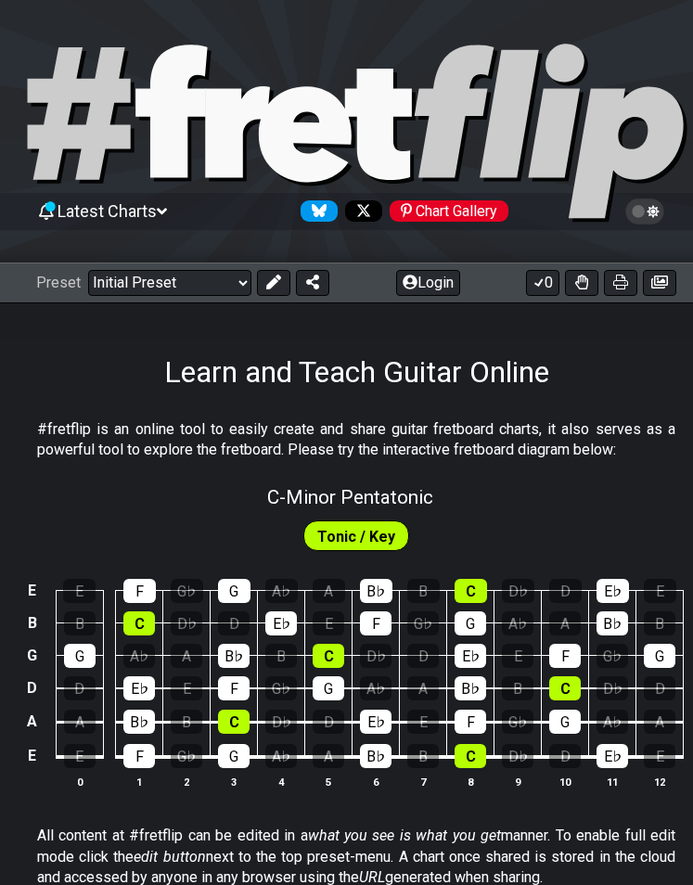
click at [436, 277] on button "Login" at bounding box center [428, 283] width 64 height 26
click at [224, 279] on select "Welcome to #fretflip! Initial Preset Custom Preset Minor Pentatonic Major Penta…" at bounding box center [169, 283] width 163 height 26
click at [482, 408] on div "#fretflip is an online tool to easily create and share guitar fretboard charts,…" at bounding box center [356, 889] width 713 height 998
click at [339, 538] on span "Tonic / Key" at bounding box center [356, 536] width 78 height 27
click at [224, 272] on select "Welcome to #fretflip! Initial Preset Custom Preset Minor Pentatonic Major Penta…" at bounding box center [169, 283] width 163 height 26
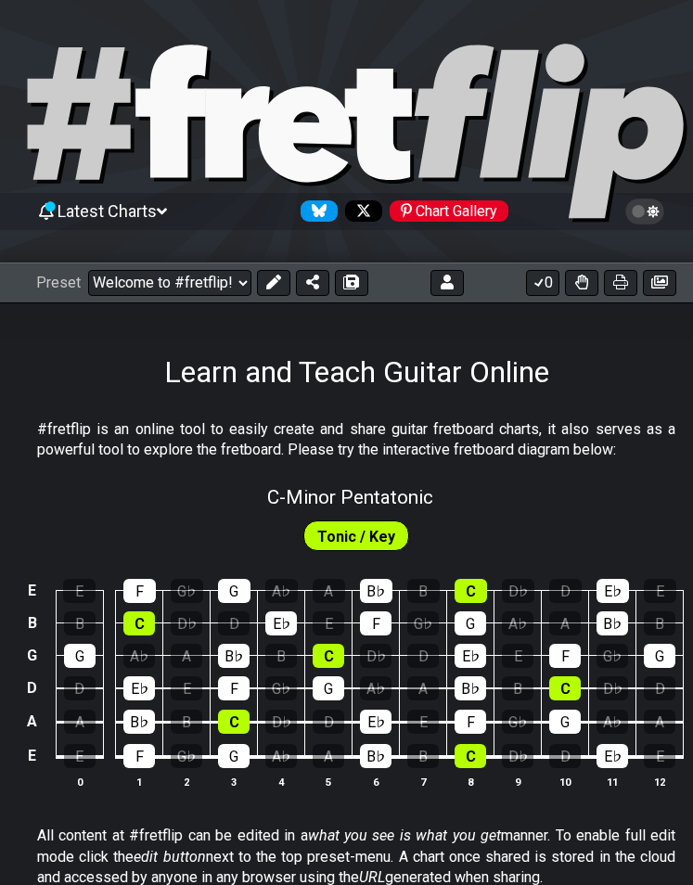
click at [377, 437] on p "#fretflip is an online tool to easily create and share guitar fretboard charts,…" at bounding box center [356, 440] width 639 height 42
click at [368, 494] on span "C - Minor Pentatonic" at bounding box center [350, 497] width 166 height 22
select select "C"
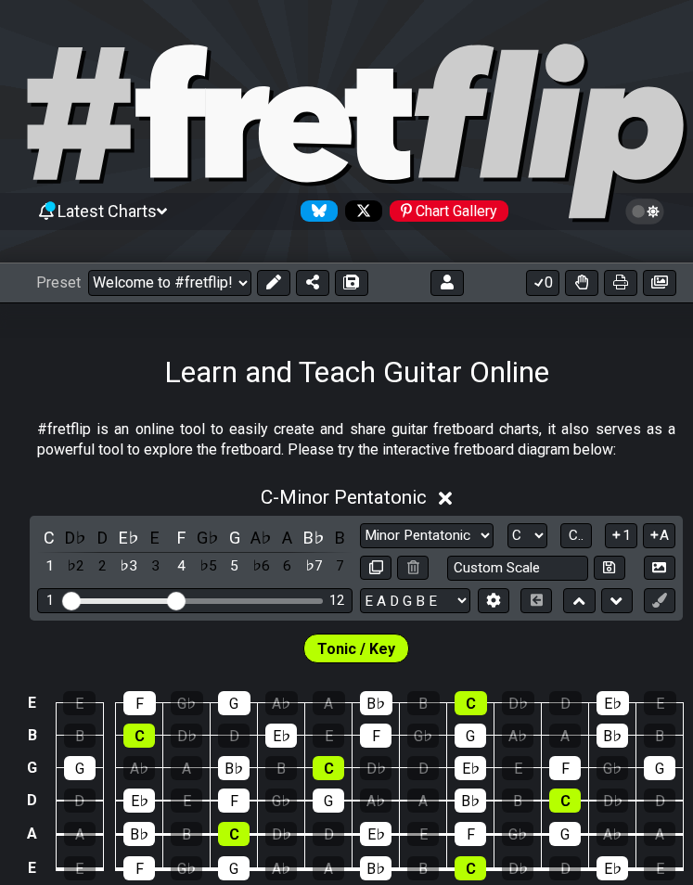
click at [382, 494] on span "C - Minor Pentatonic" at bounding box center [344, 497] width 166 height 22
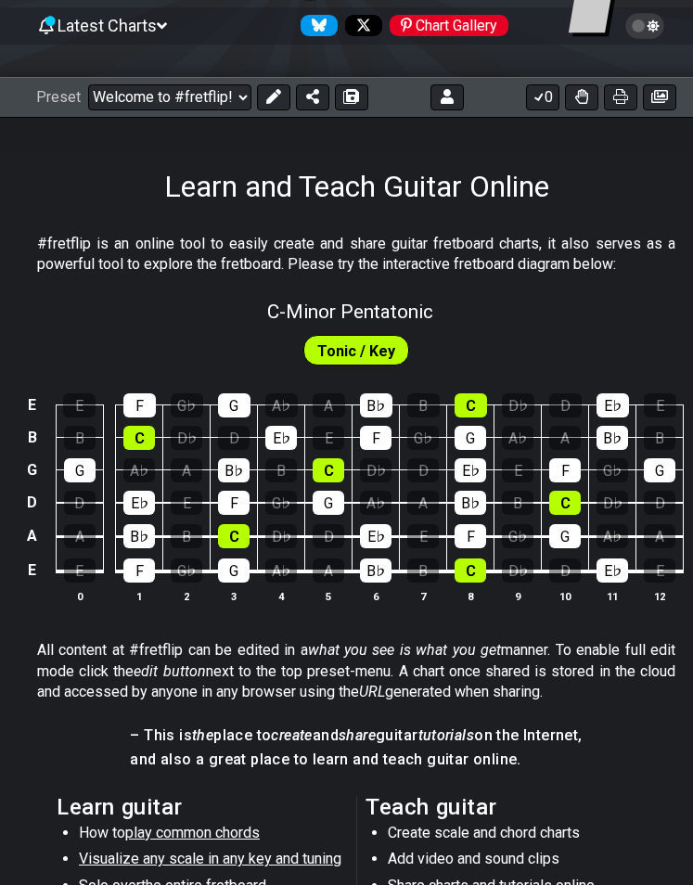
scroll to position [36, 0]
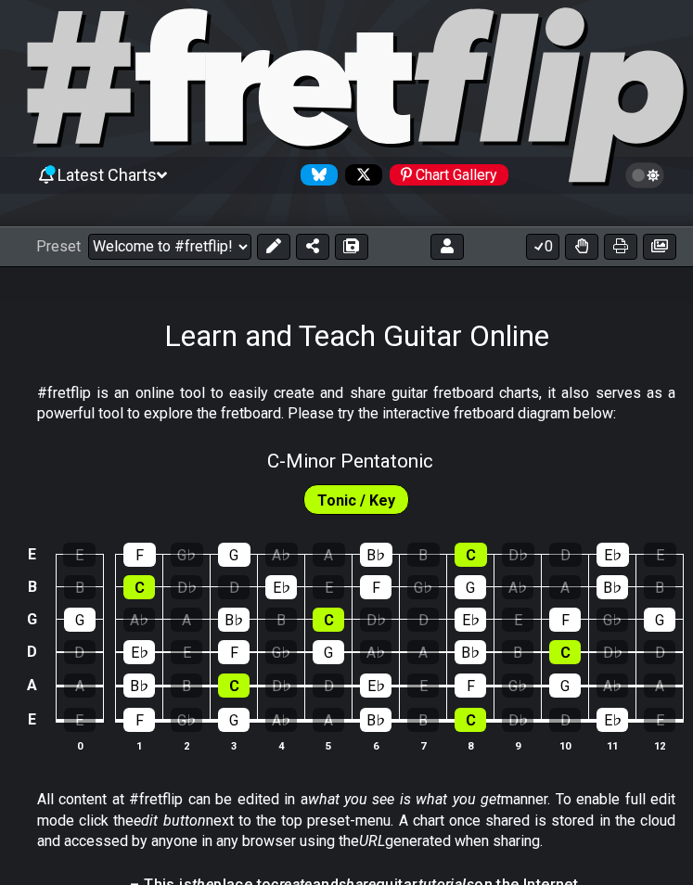
click at [381, 452] on span "C - Minor Pentatonic" at bounding box center [350, 461] width 166 height 22
select select "C"
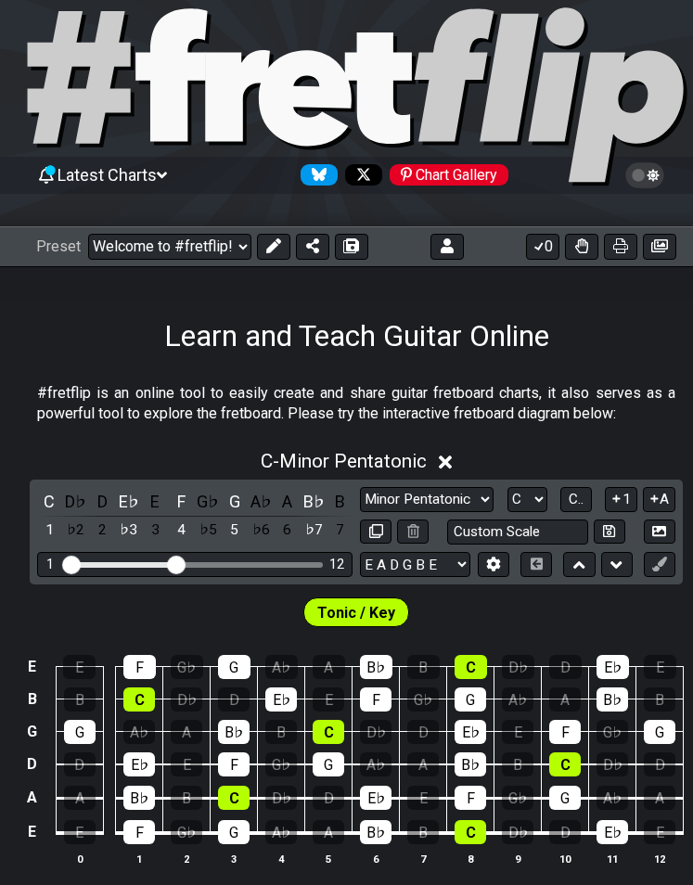
click at [444, 458] on icon at bounding box center [446, 463] width 14 height 14
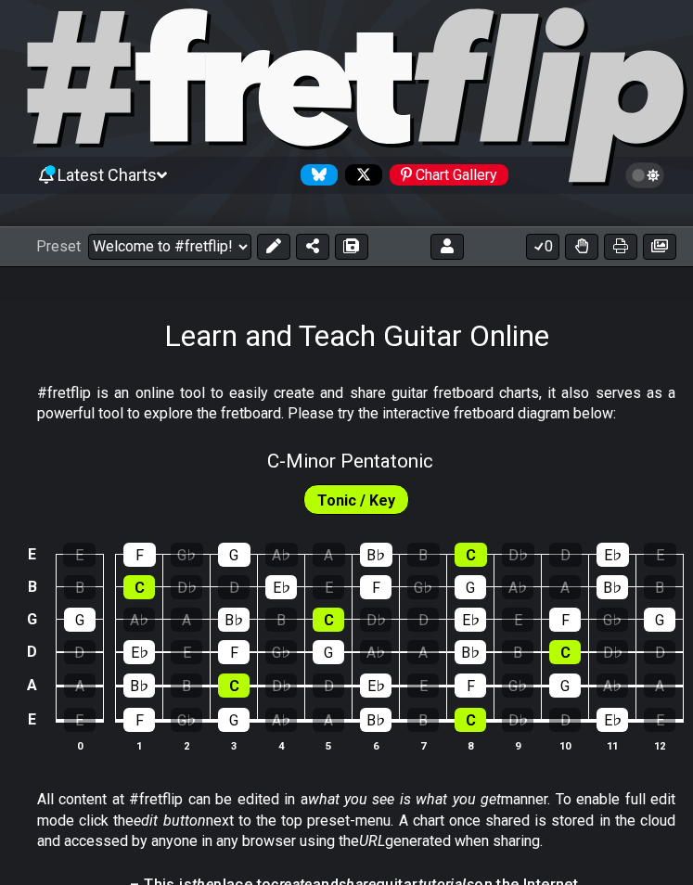
click at [370, 458] on span "C - Minor Pentatonic" at bounding box center [350, 461] width 166 height 22
select select "C"
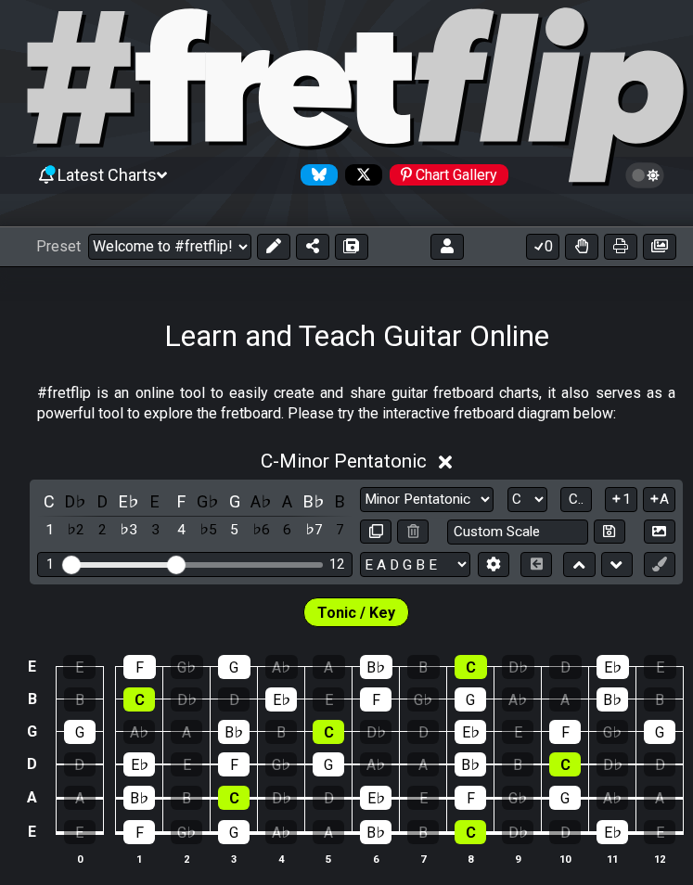
click at [485, 507] on select "Minor Pentatonic Click to edit Minor Pentatonic Major Pentatonic Minor Blues Ma…" at bounding box center [427, 499] width 134 height 25
select select "Major / [PERSON_NAME]"
click at [360, 487] on select "Minor Pentatonic Click to edit Minor Pentatonic Major Pentatonic Minor Blues Ma…" at bounding box center [427, 499] width 134 height 25
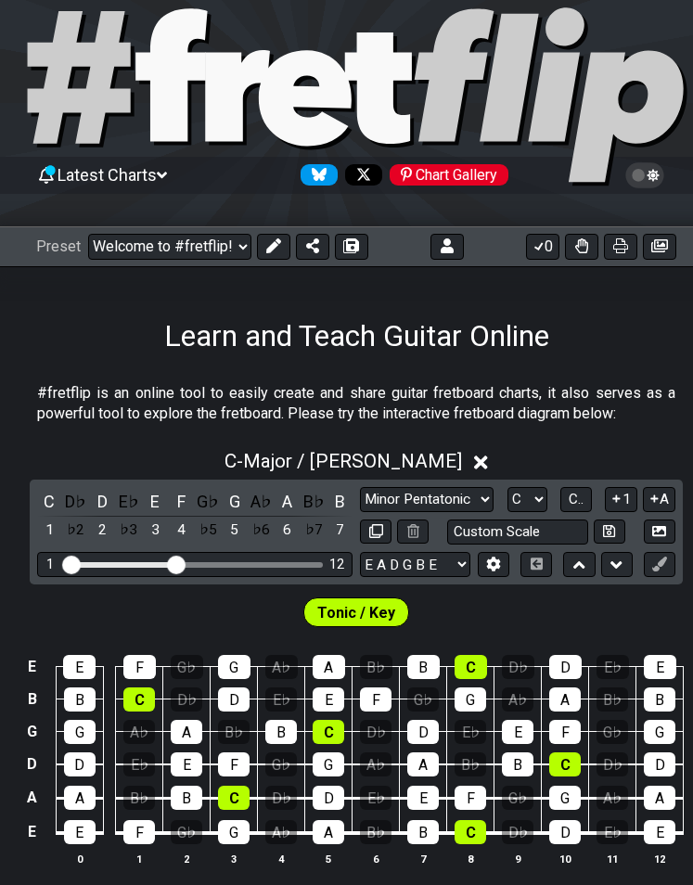
click at [253, 406] on p "#fretflip is an online tool to easily create and share guitar fretboard charts,…" at bounding box center [356, 404] width 639 height 42
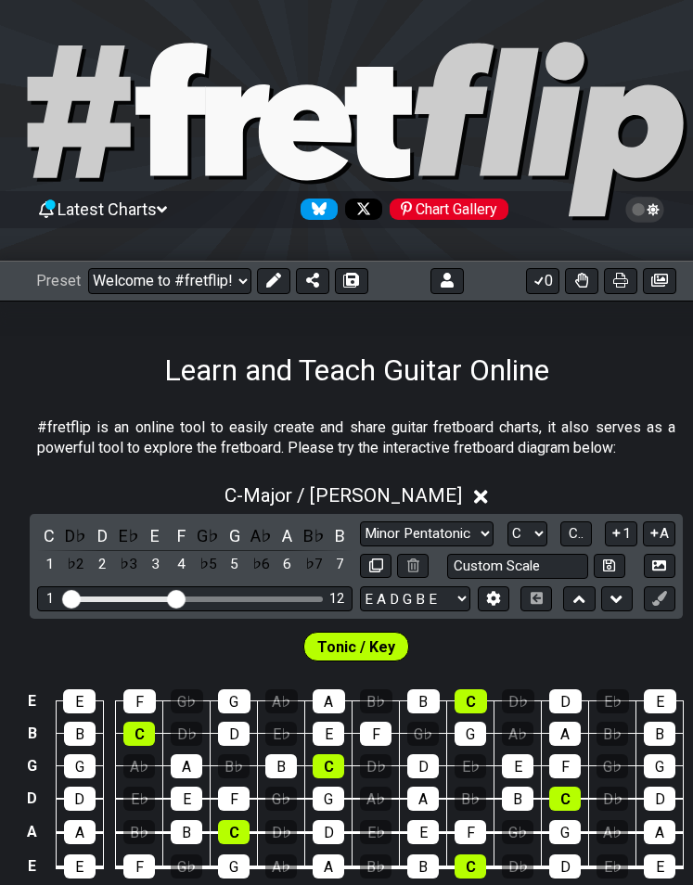
scroll to position [0, 0]
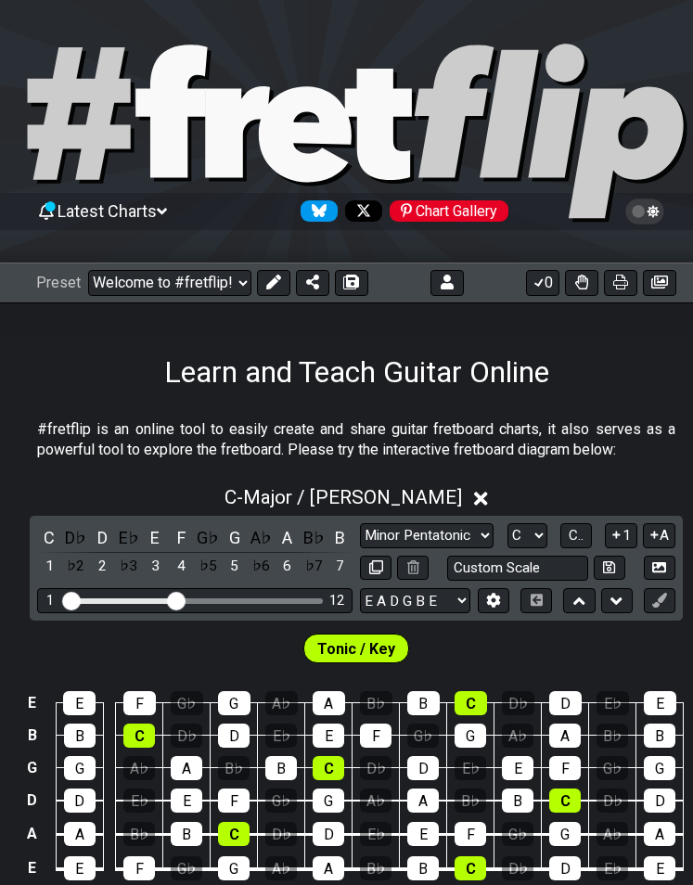
click at [184, 281] on select "Welcome to #fretflip! Initial Preset Custom Preset Minor Pentatonic Major Penta…" at bounding box center [169, 283] width 163 height 26
click at [88, 270] on select "Welcome to #fretflip! Initial Preset Custom Preset Minor Pentatonic Major Penta…" at bounding box center [169, 283] width 163 height 26
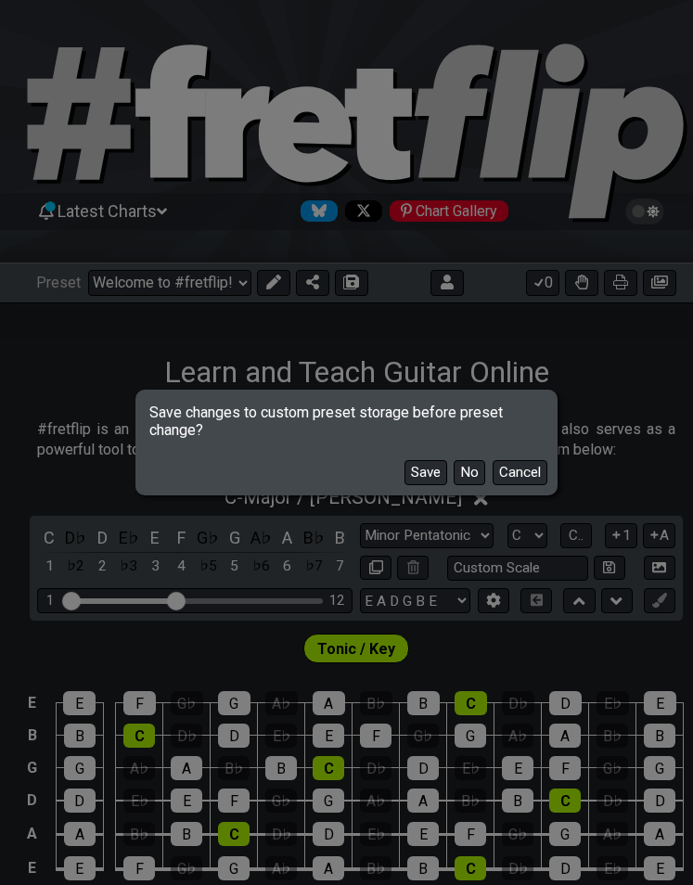
click at [440, 478] on button "Save" at bounding box center [426, 472] width 43 height 25
select select "/minor-pentatonic"
select select "C"
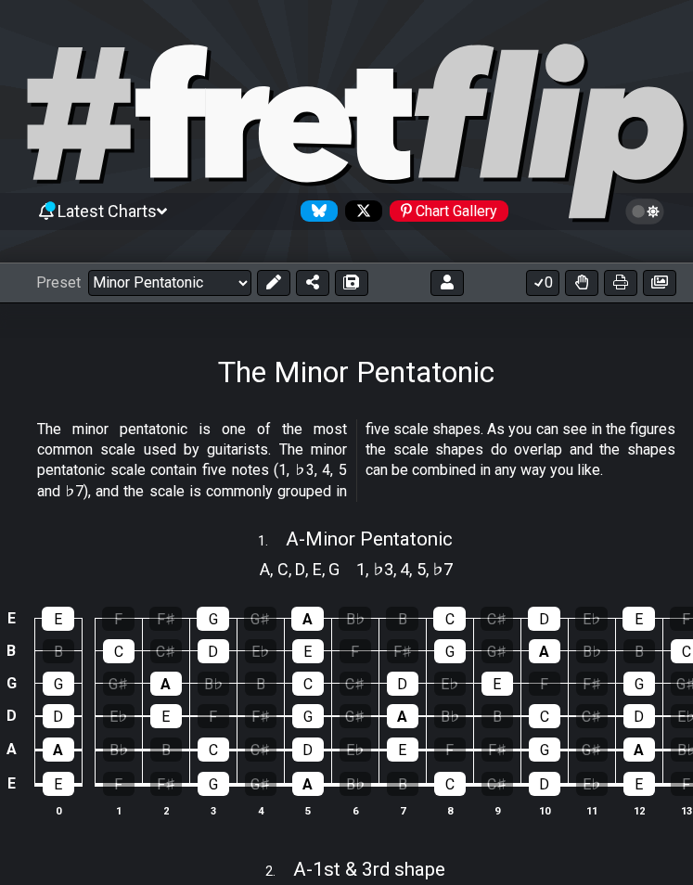
click at [204, 289] on select "Welcome to #fretflip! Initial Preset Learn and Teach Guitar Online Minor Pentat…" at bounding box center [169, 283] width 163 height 26
click at [88, 270] on select "Welcome to #fretflip! Initial Preset Learn and Teach Guitar Online Minor Pentat…" at bounding box center [169, 283] width 163 height 26
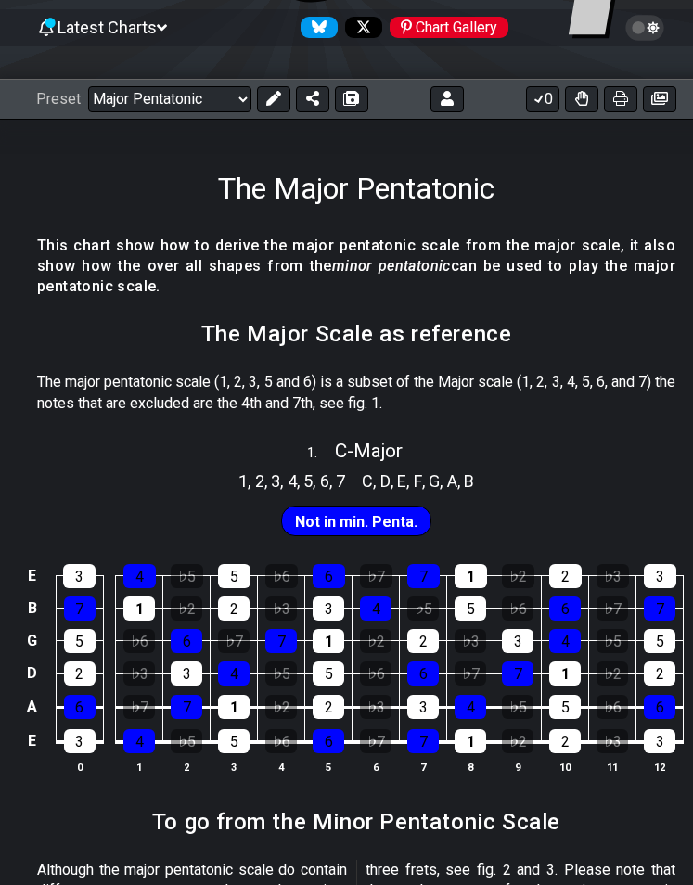
scroll to position [186, 0]
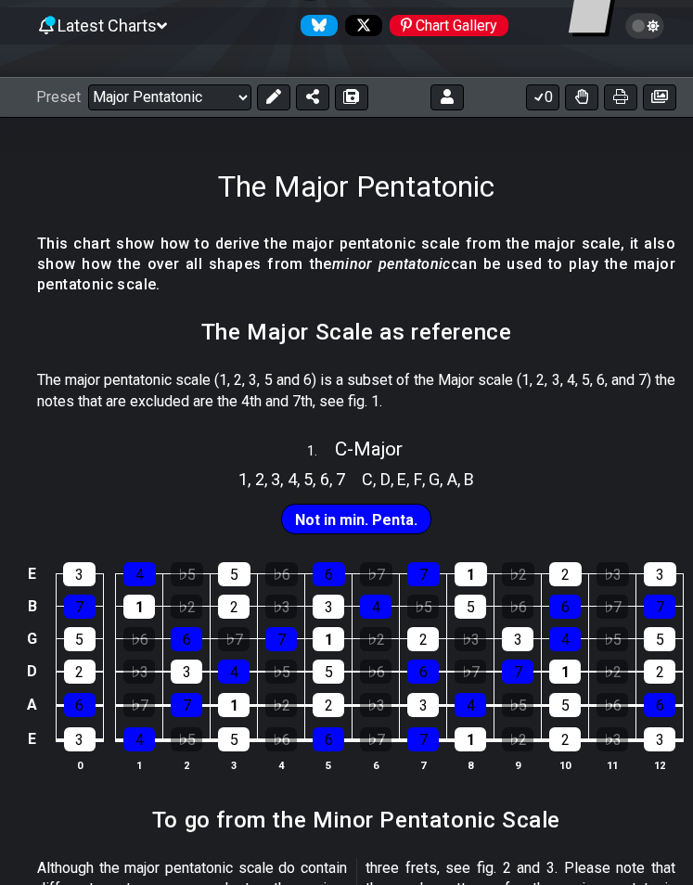
click at [137, 97] on select "Welcome to #fretflip! Initial Preset Learn and Teach Guitar Online Minor Pentat…" at bounding box center [169, 97] width 163 height 26
click at [88, 84] on select "Welcome to #fretflip! Initial Preset Learn and Teach Guitar Online Minor Pentat…" at bounding box center [169, 97] width 163 height 26
select select "/the-caged-system"
